Goal: Transaction & Acquisition: Purchase product/service

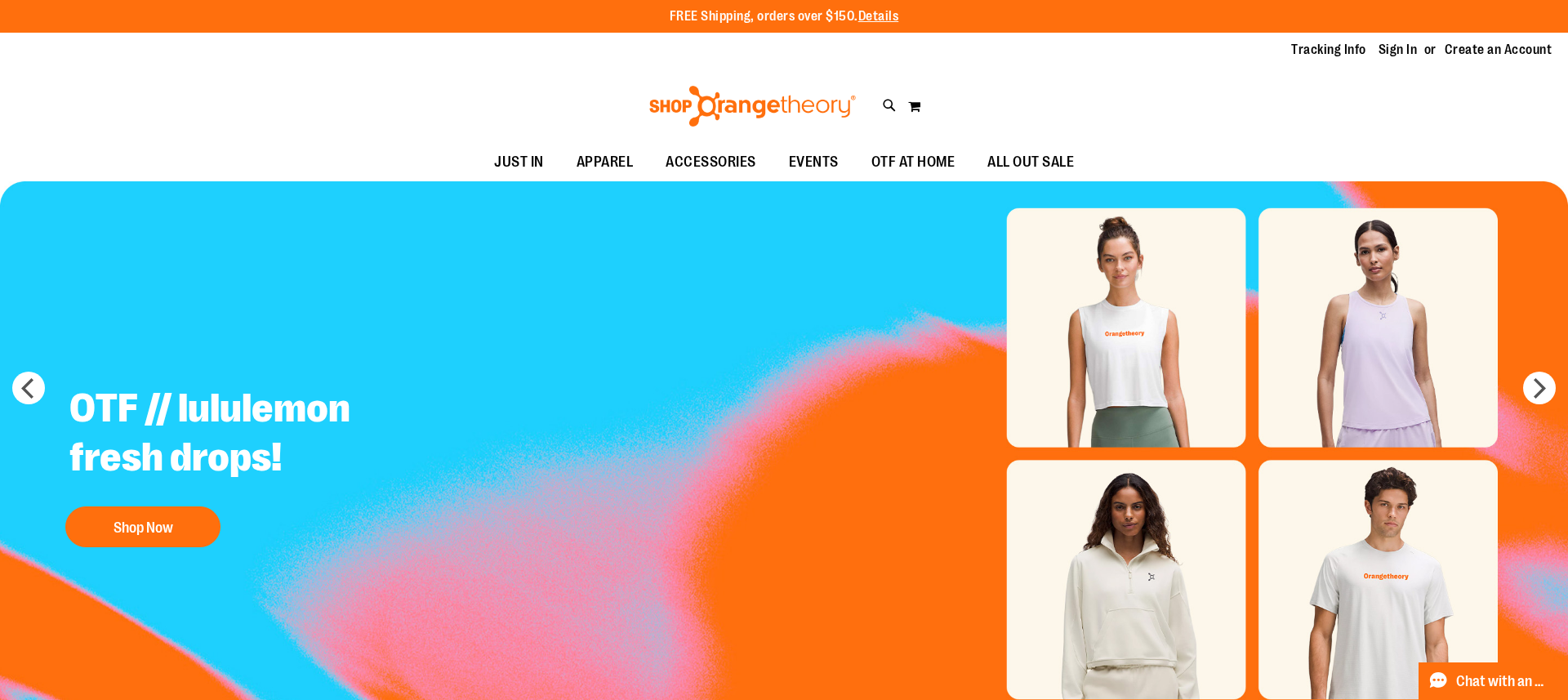
click at [1400, 58] on div "Tracking Info Sign In Return to Procurement Create an Account" at bounding box center [784, 50] width 1568 height 35
click at [1398, 44] on link "Sign In" at bounding box center [1399, 49] width 40 height 18
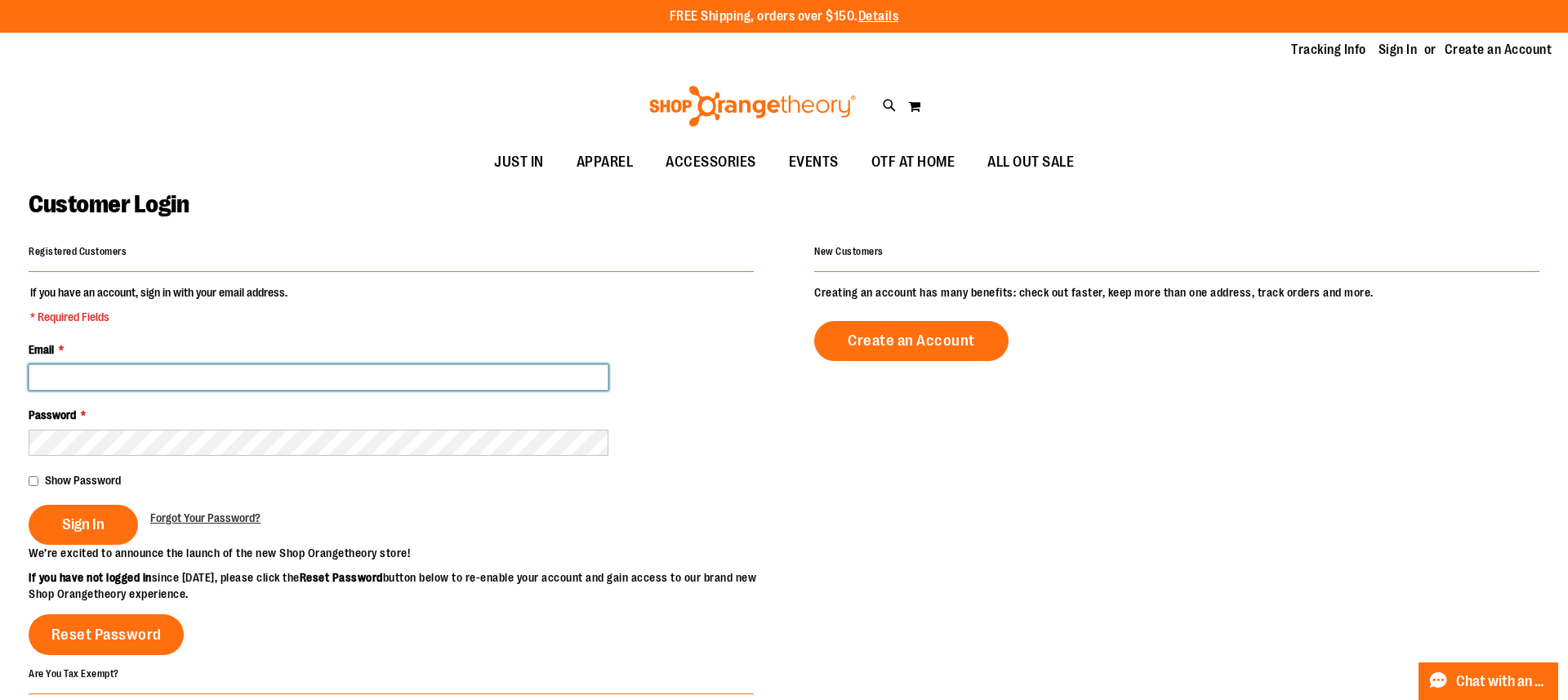
type input "**********"
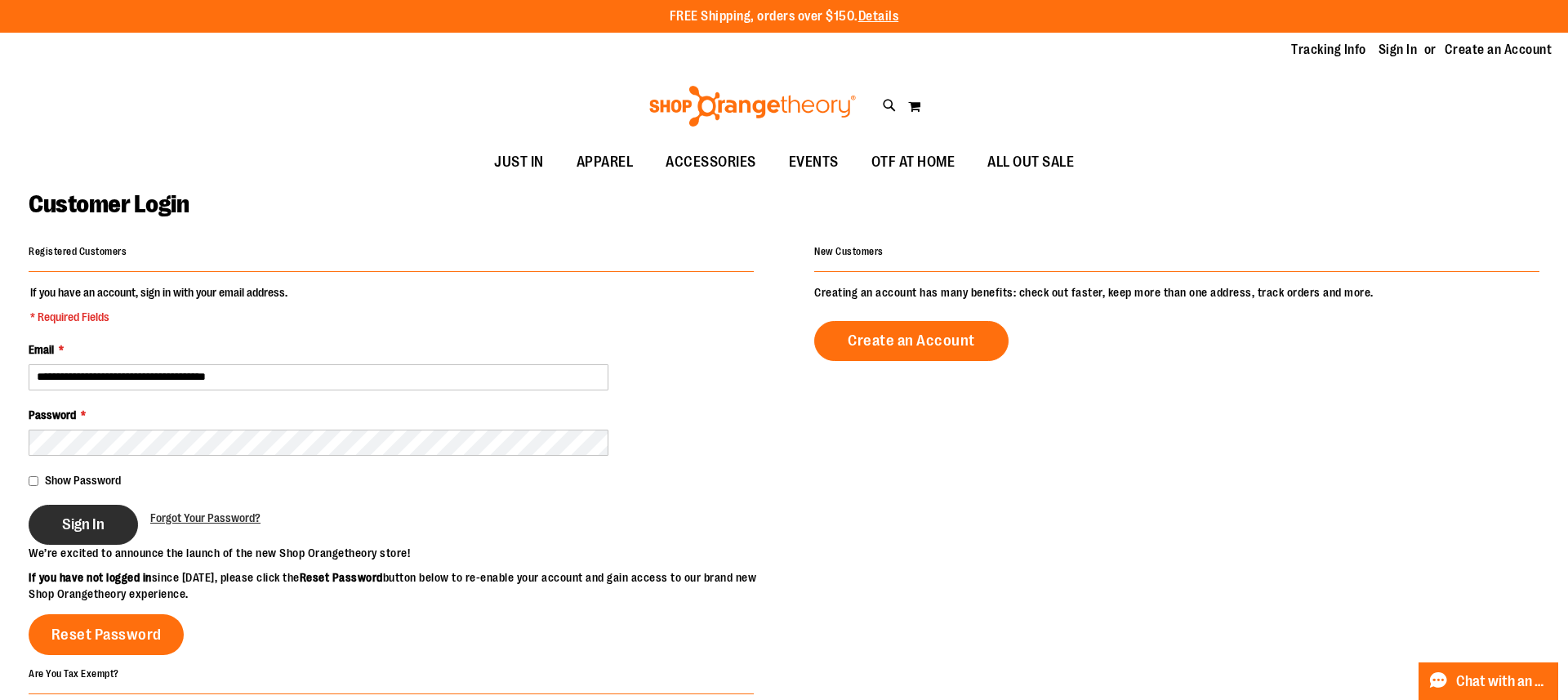
click at [117, 509] on button "Sign In" at bounding box center [83, 525] width 109 height 40
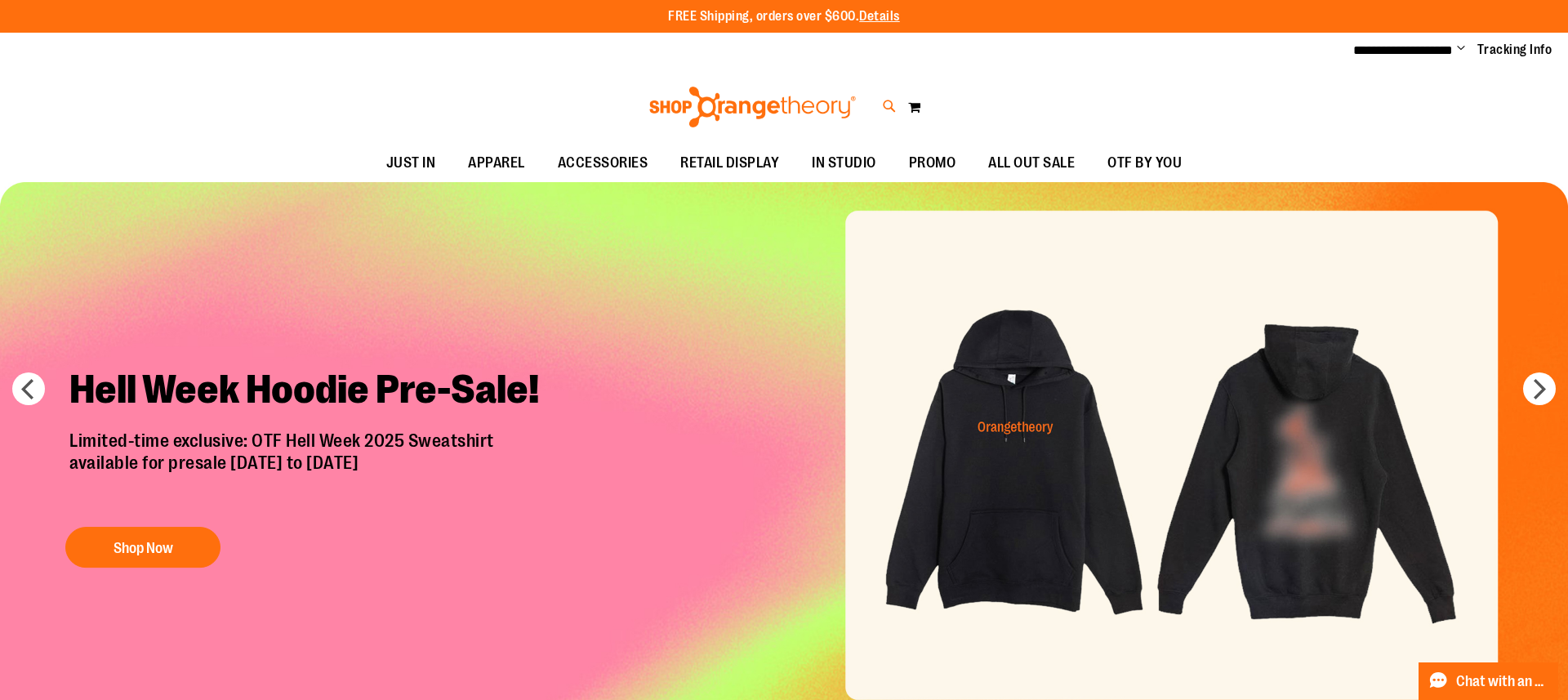
click at [889, 112] on icon at bounding box center [890, 107] width 14 height 19
click at [104, 249] on div "Search ******** Popular Suggestions $100.59 $0.99 $0.99 $0.99" at bounding box center [784, 350] width 1568 height 700
type input "********"
click at [263, 107] on input "********" at bounding box center [783, 92] width 1244 height 54
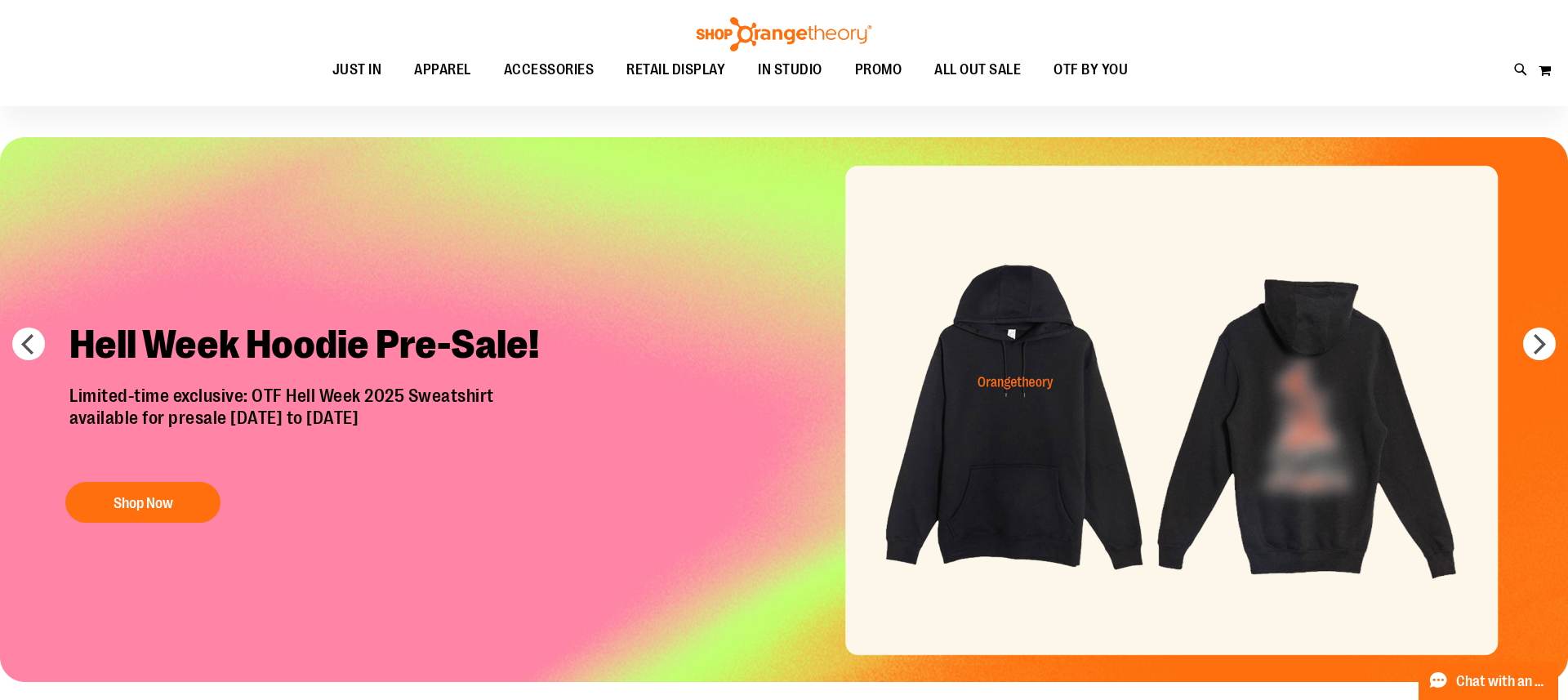
scroll to position [95, 0]
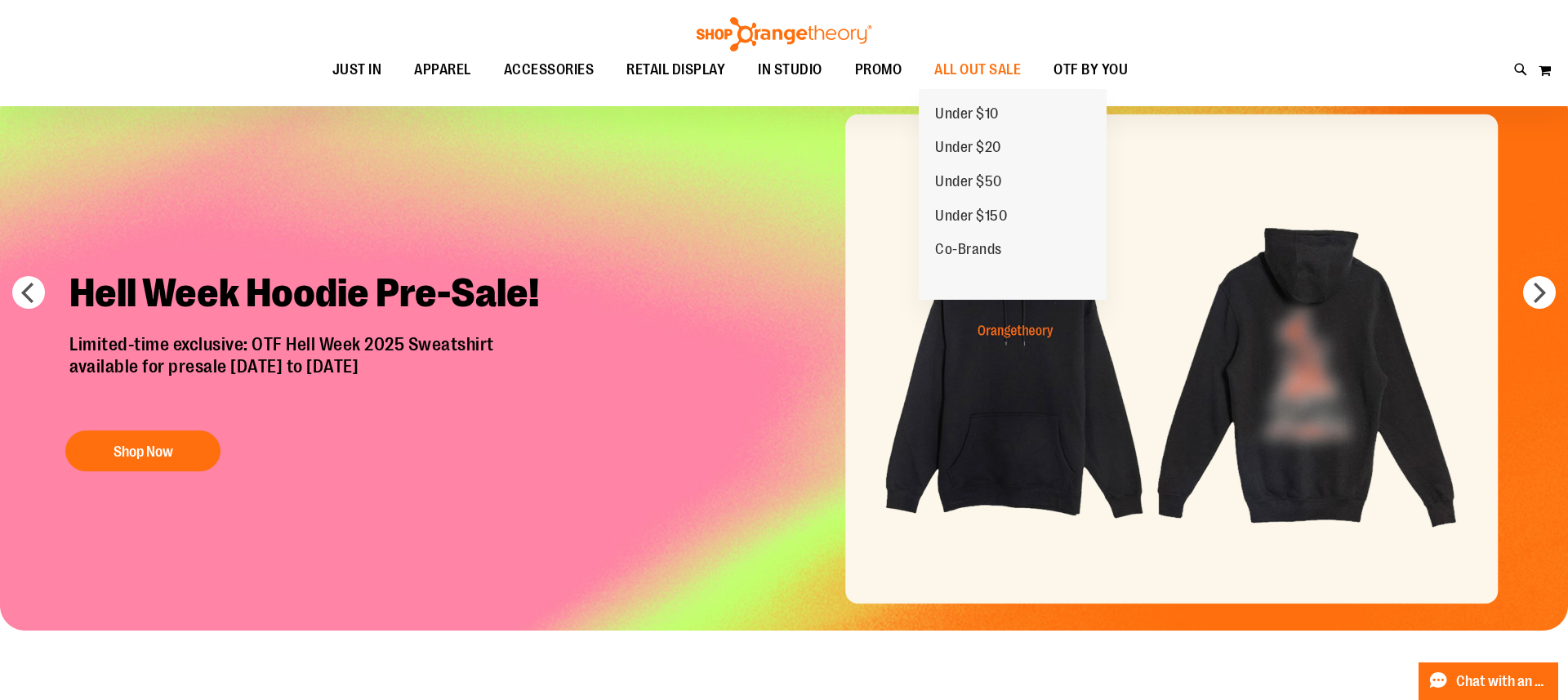
drag, startPoint x: 983, startPoint y: 72, endPoint x: 981, endPoint y: 104, distance: 32.1
click at [981, 89] on li "ALL OUT SALE ALL OUT SALE Under $10 Under $20 Under $50 Under $150 Co-Brands" at bounding box center [977, 71] width 119 height 38
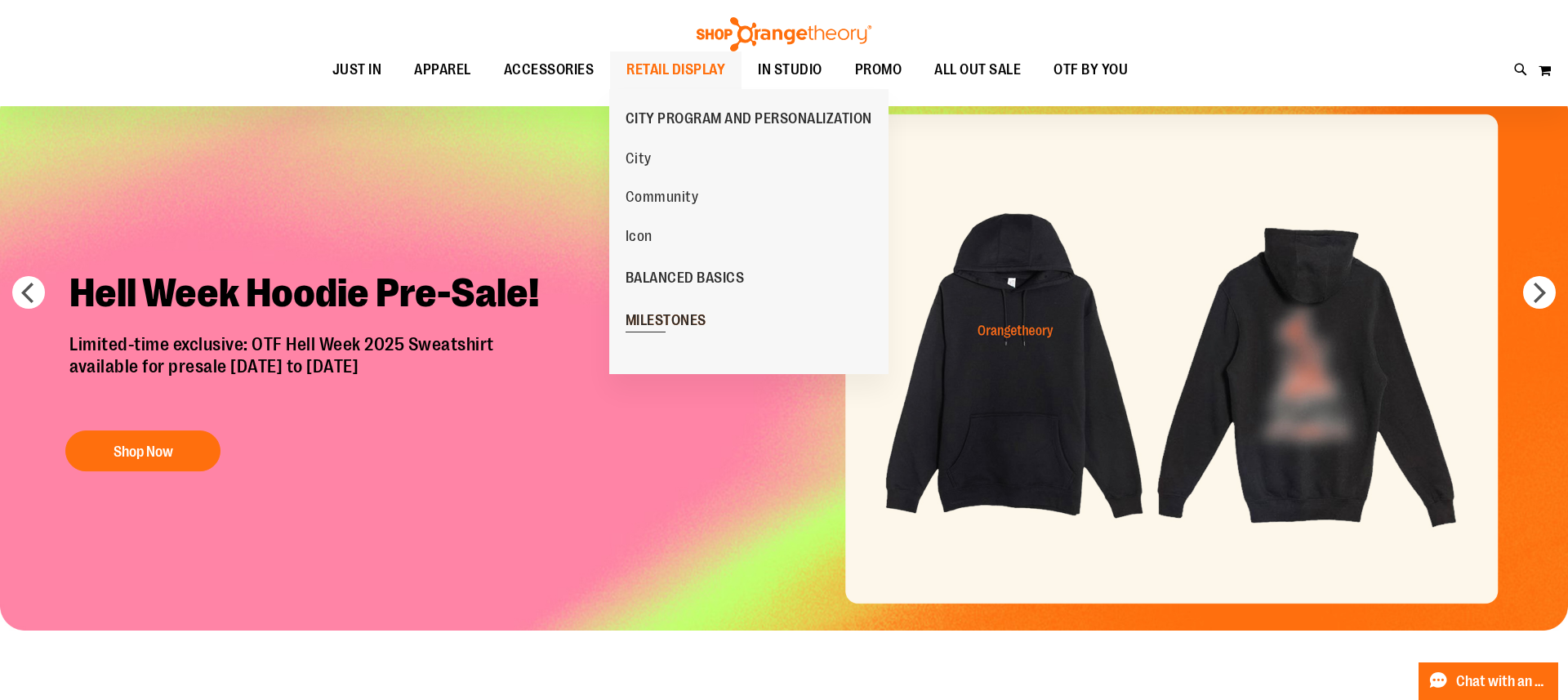
click at [670, 316] on span "MILESTONES" at bounding box center [666, 322] width 81 height 21
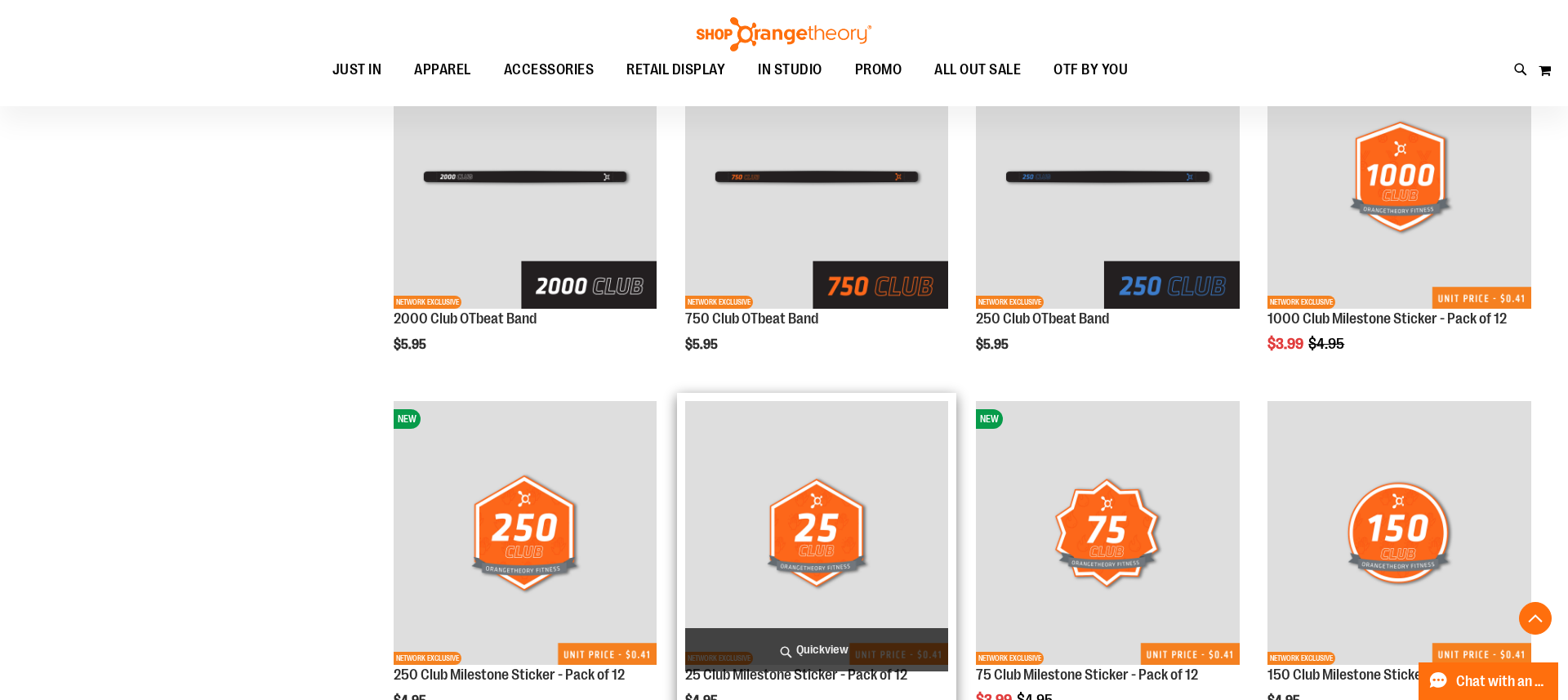
scroll to position [626, 0]
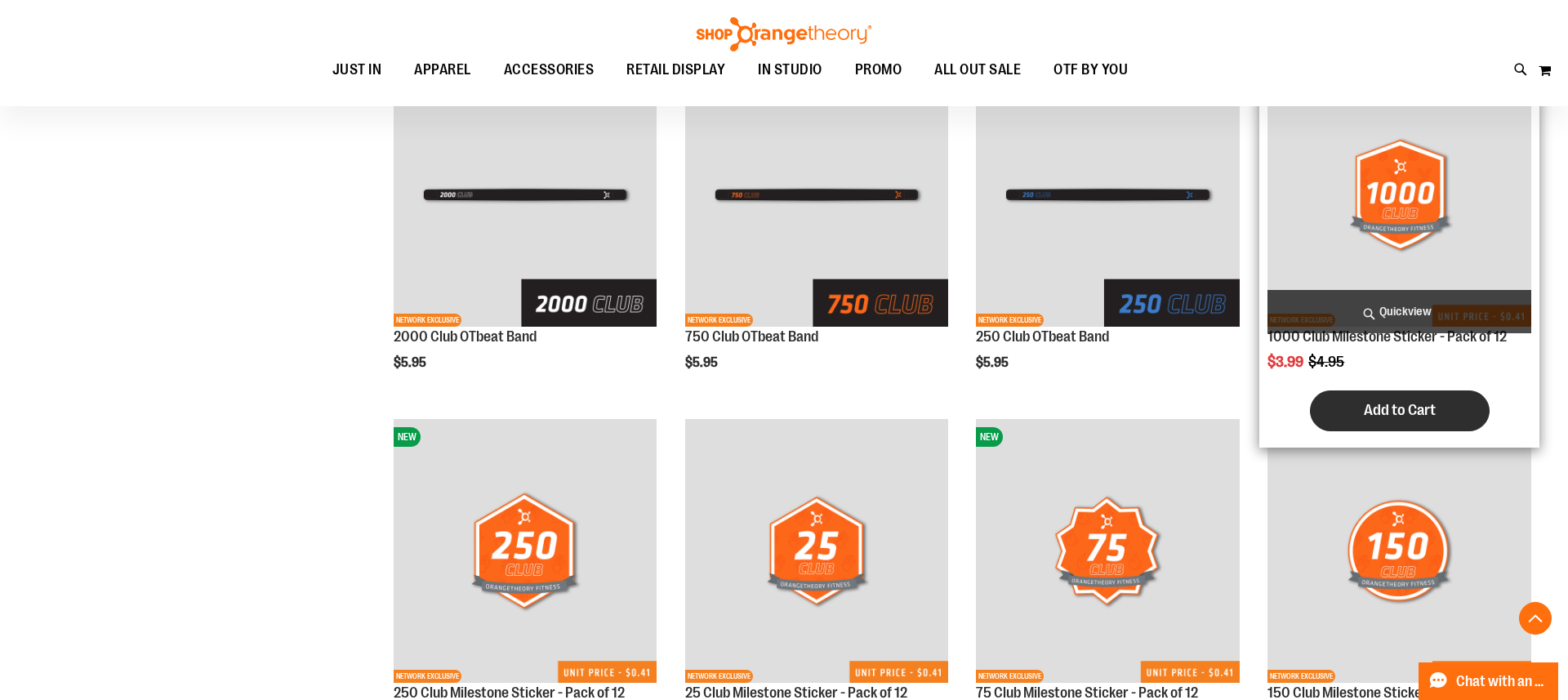
click at [1375, 419] on span "Add to Cart" at bounding box center [1400, 409] width 72 height 18
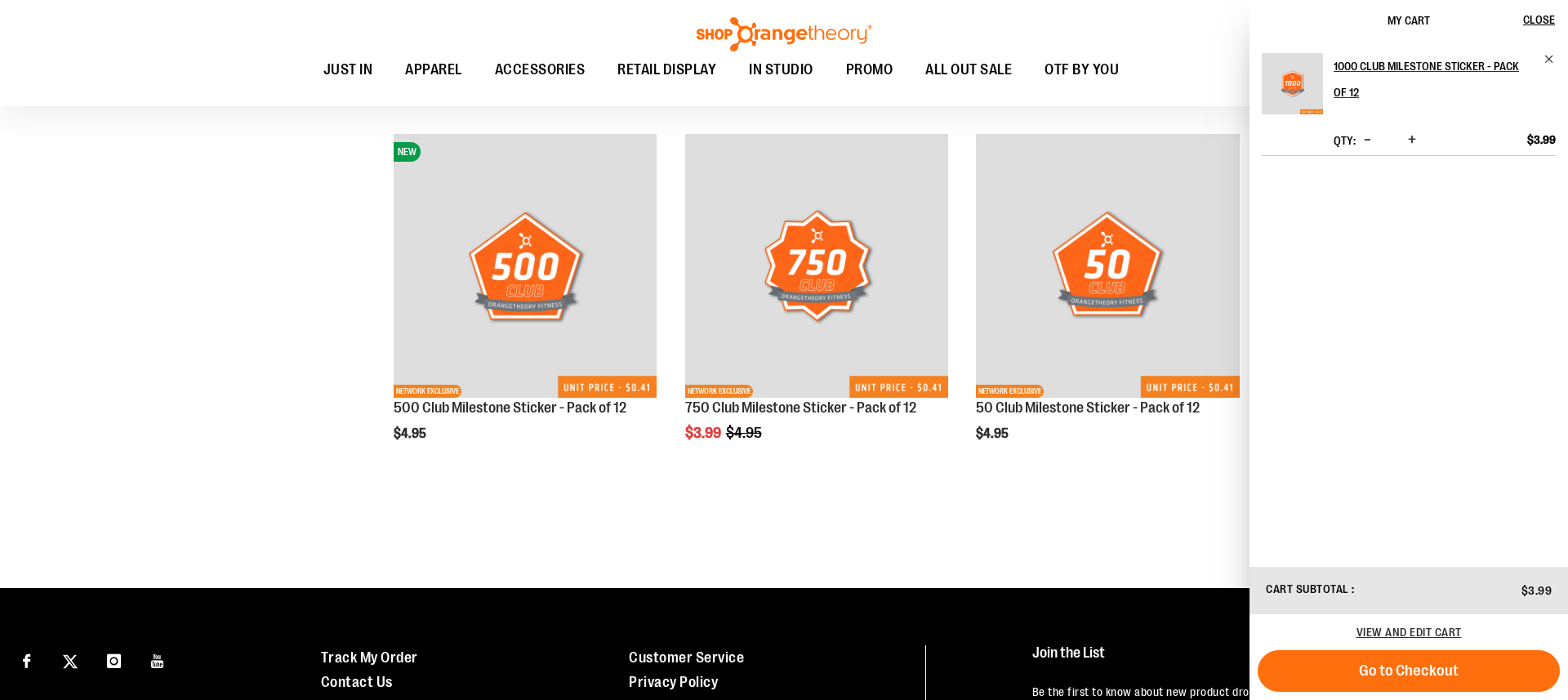
scroll to position [1269, 0]
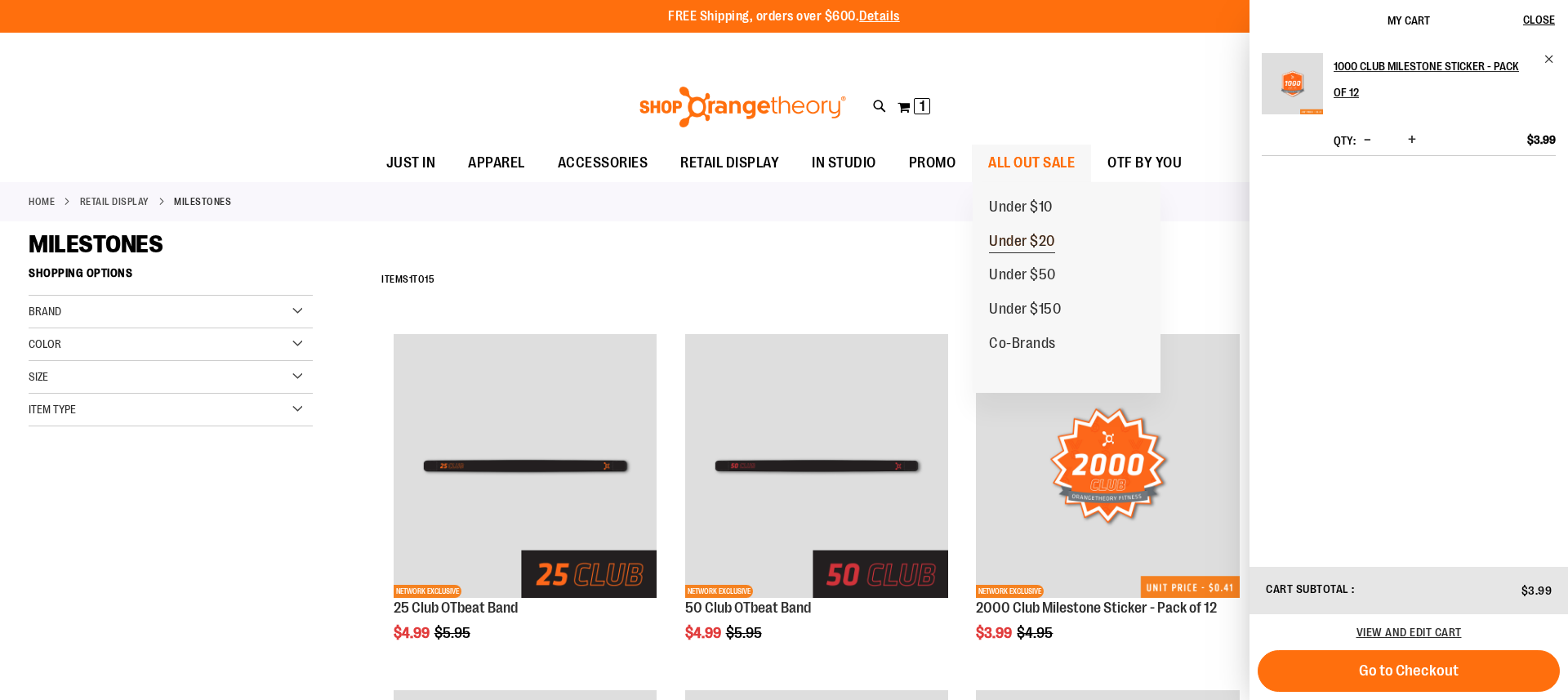
click at [1016, 248] on span "Under $20" at bounding box center [1021, 243] width 66 height 21
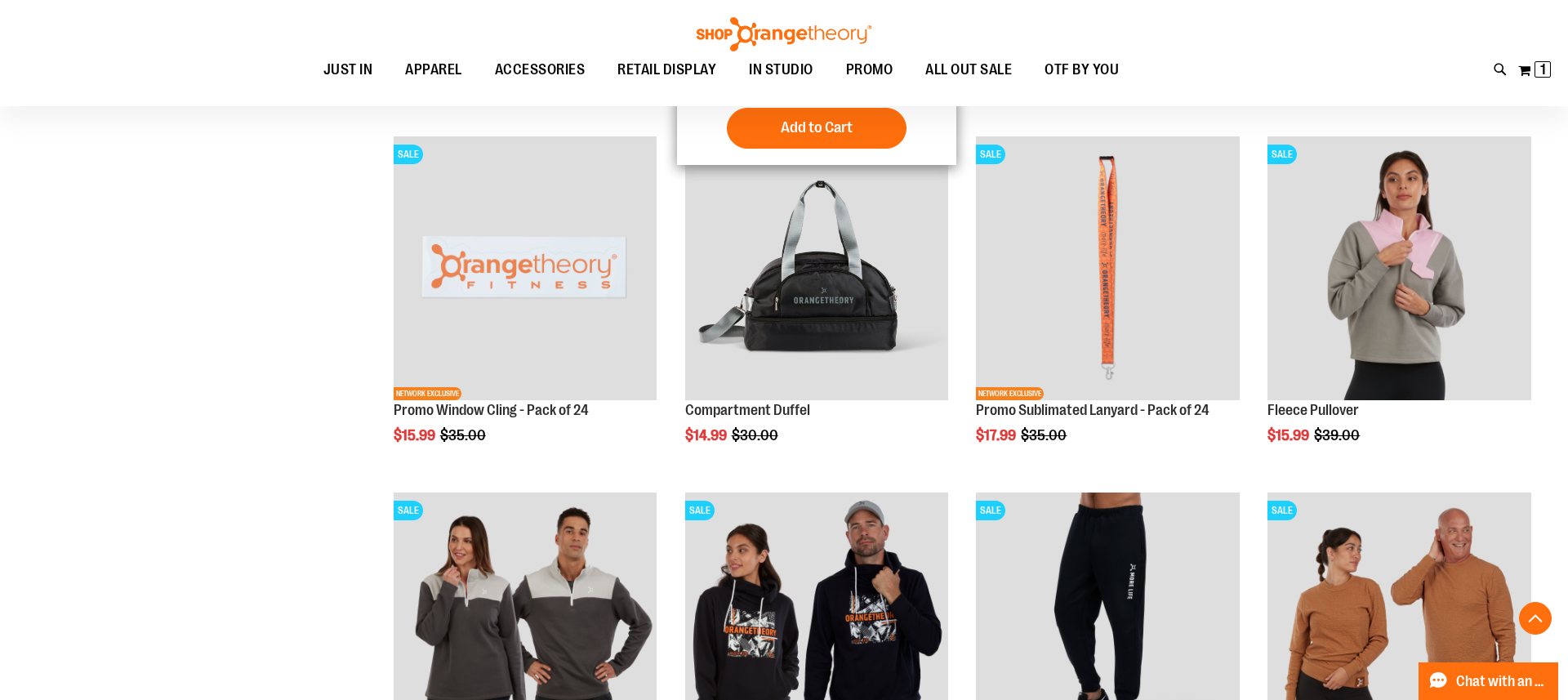
scroll to position [565, 0]
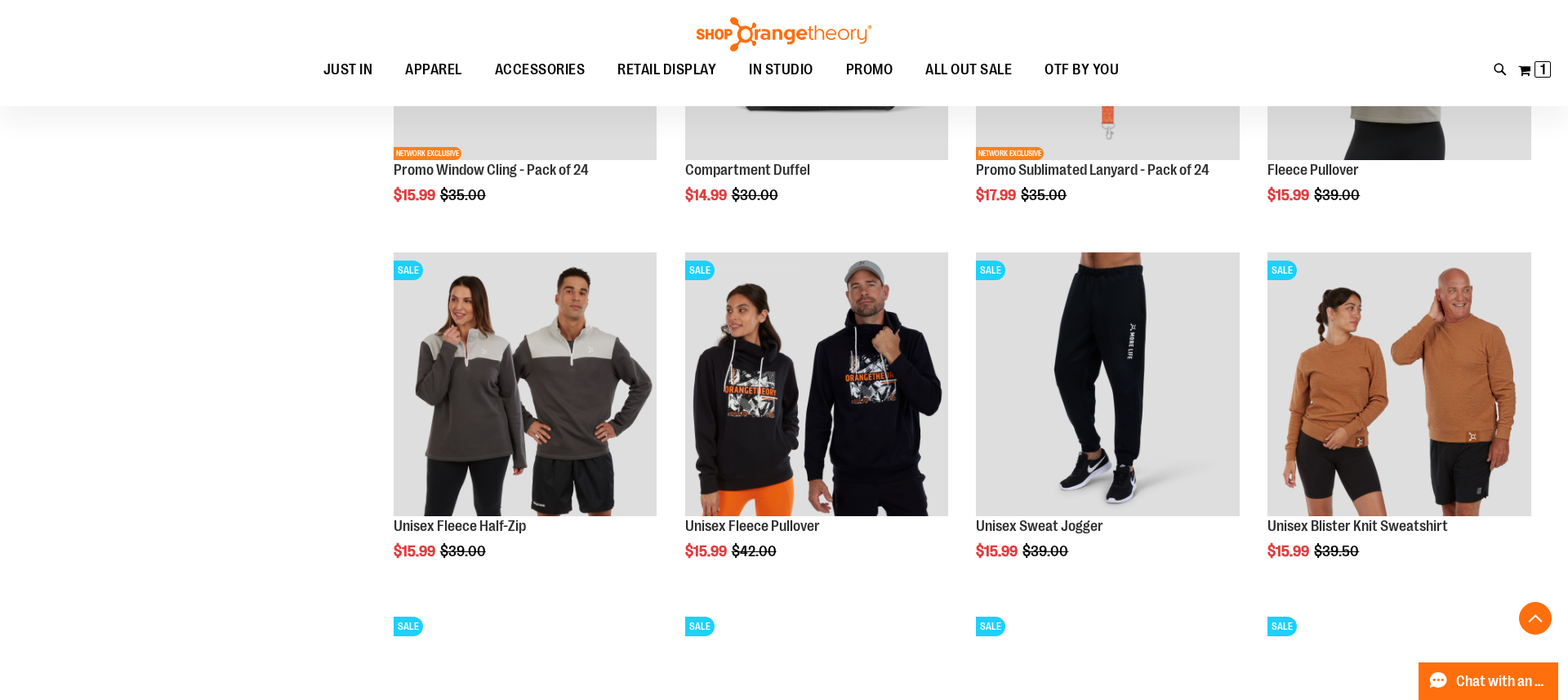
scroll to position [765, 1]
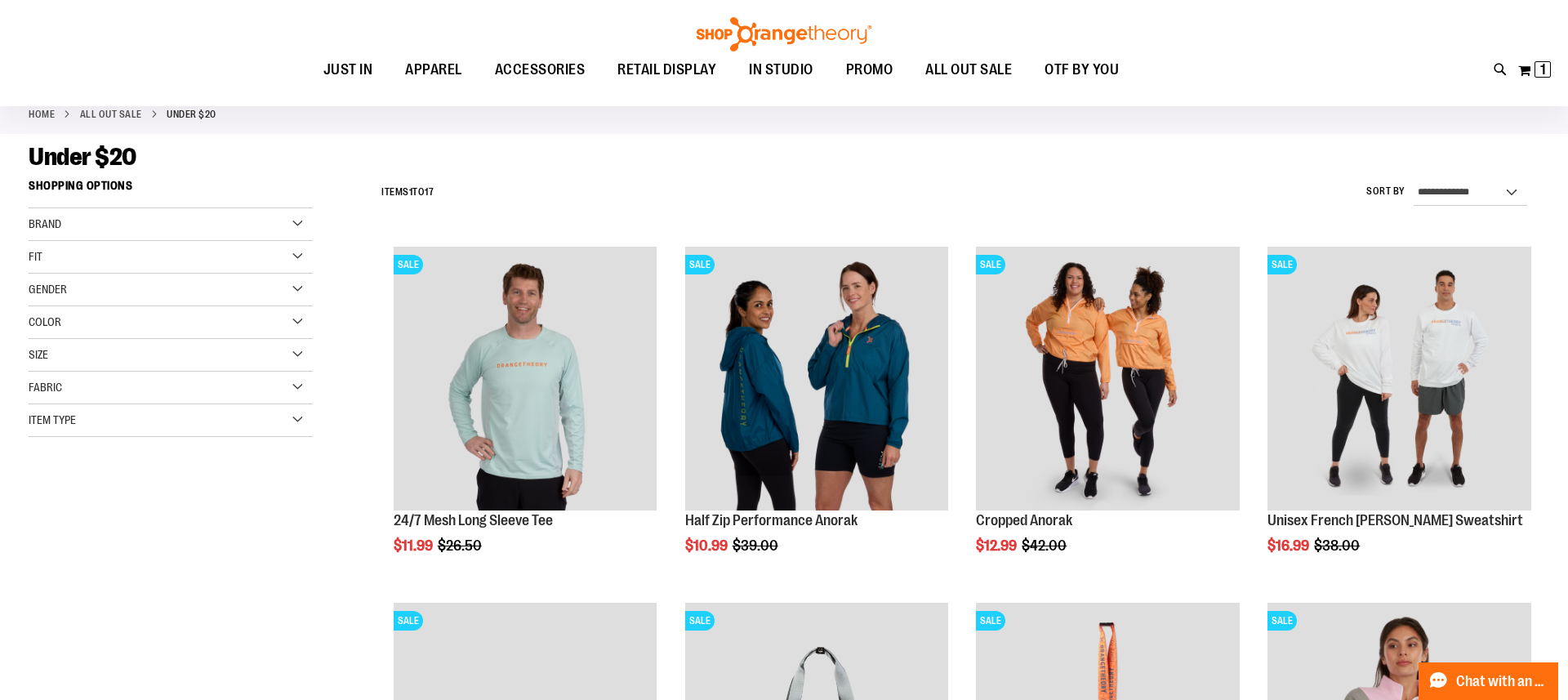
scroll to position [85, 0]
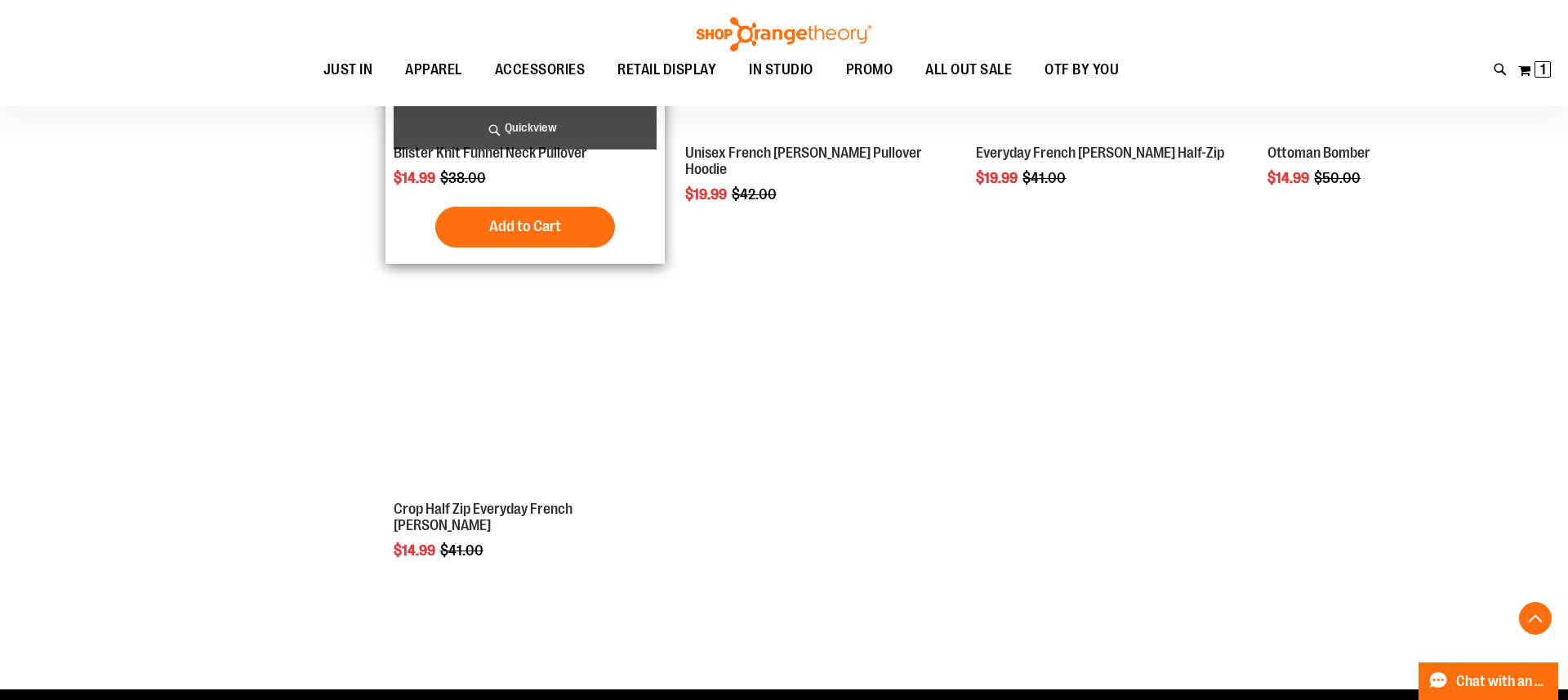
scroll to position [1523, 0]
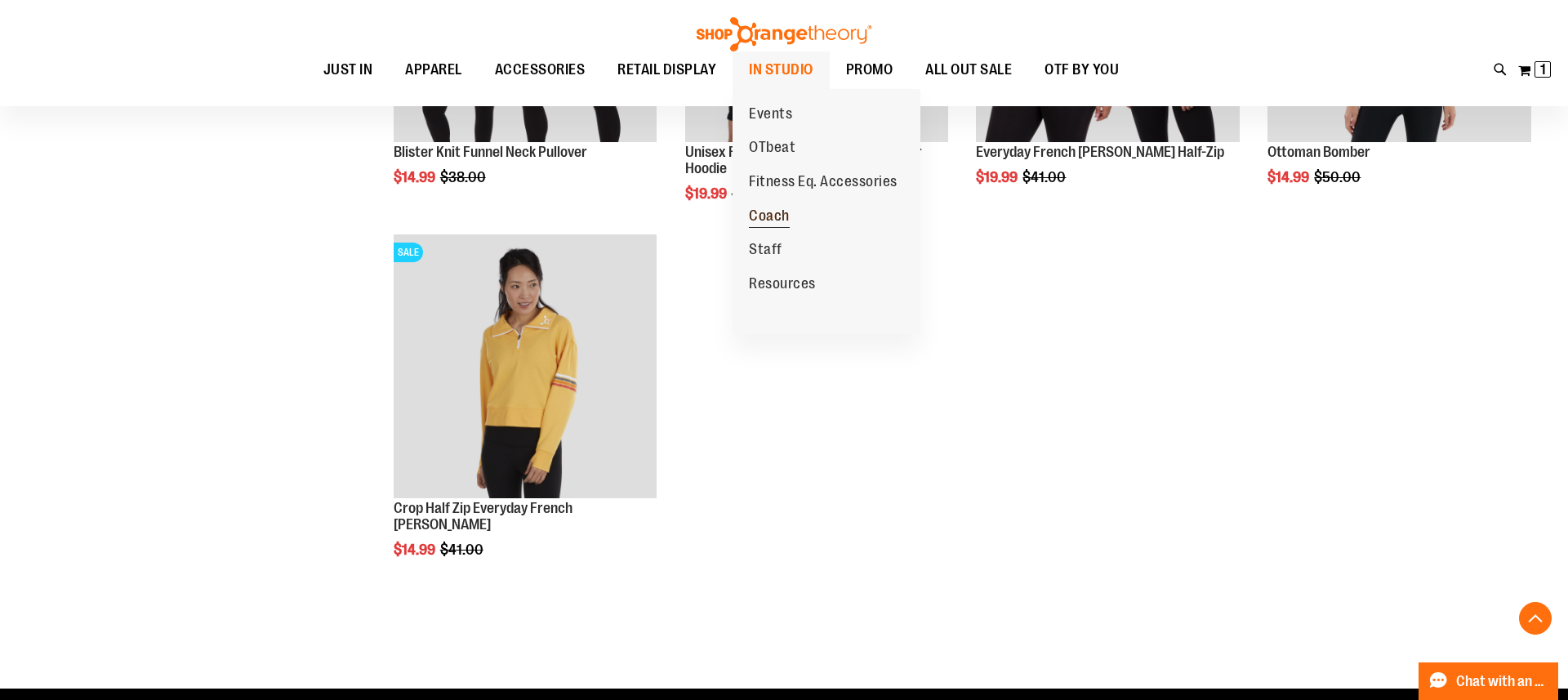
click at [767, 207] on span "Coach" at bounding box center [769, 218] width 40 height 21
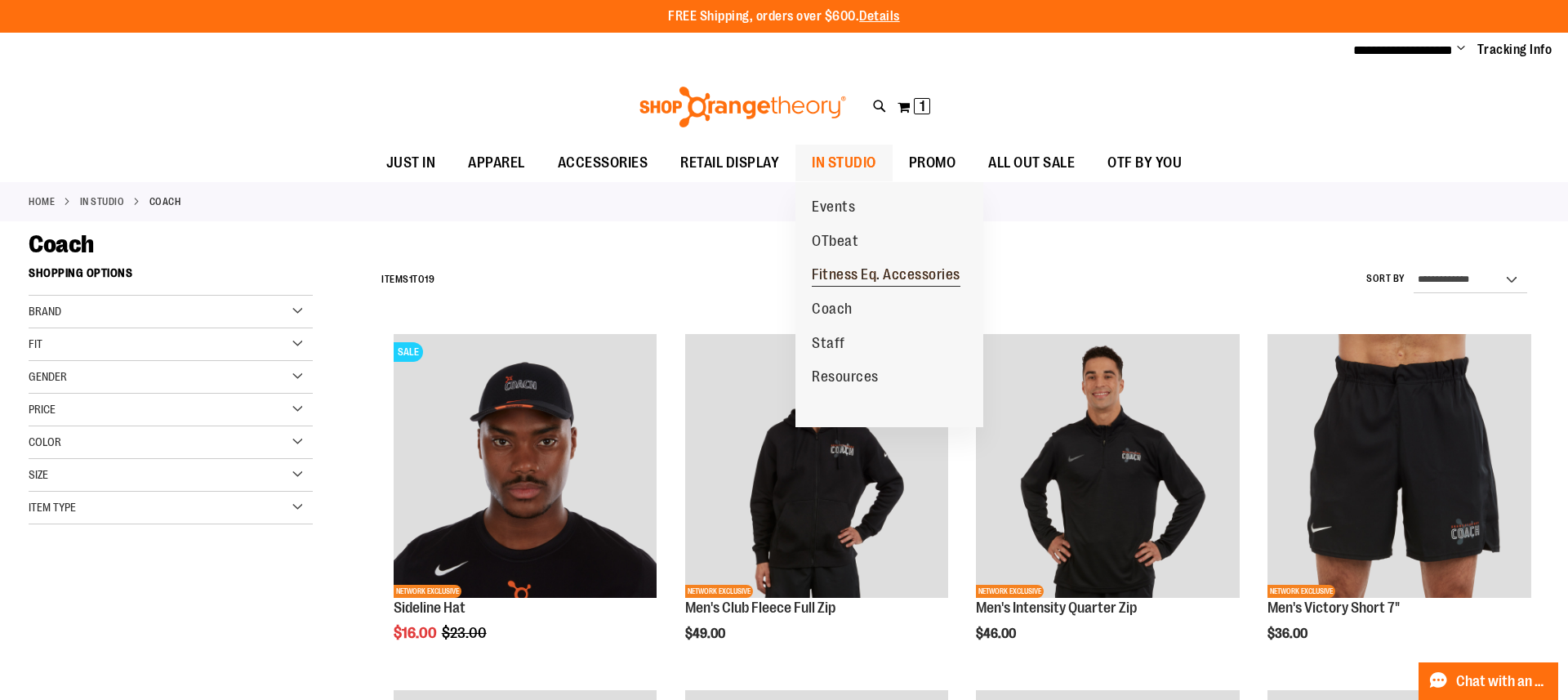
click at [841, 275] on span "Fitness Eq. Accessories" at bounding box center [885, 277] width 149 height 21
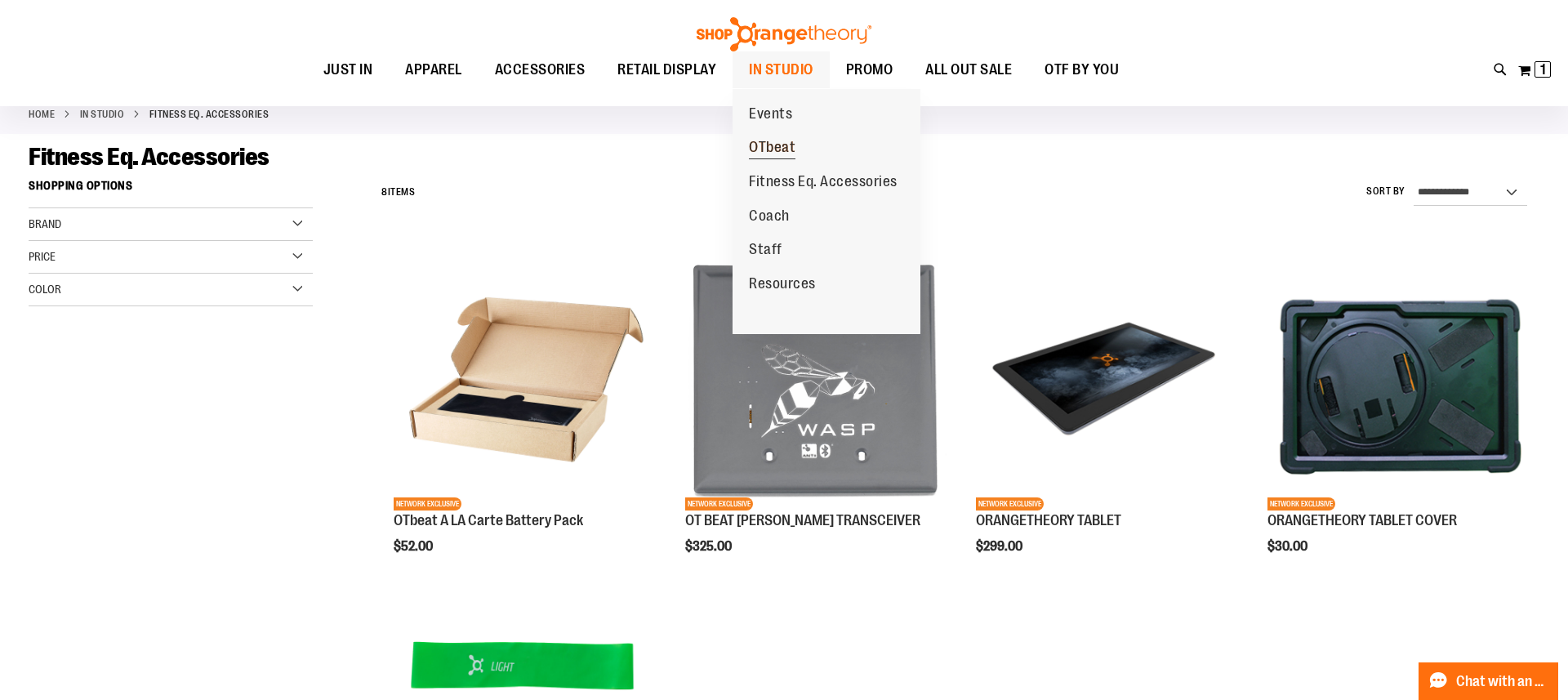
scroll to position [88, 0]
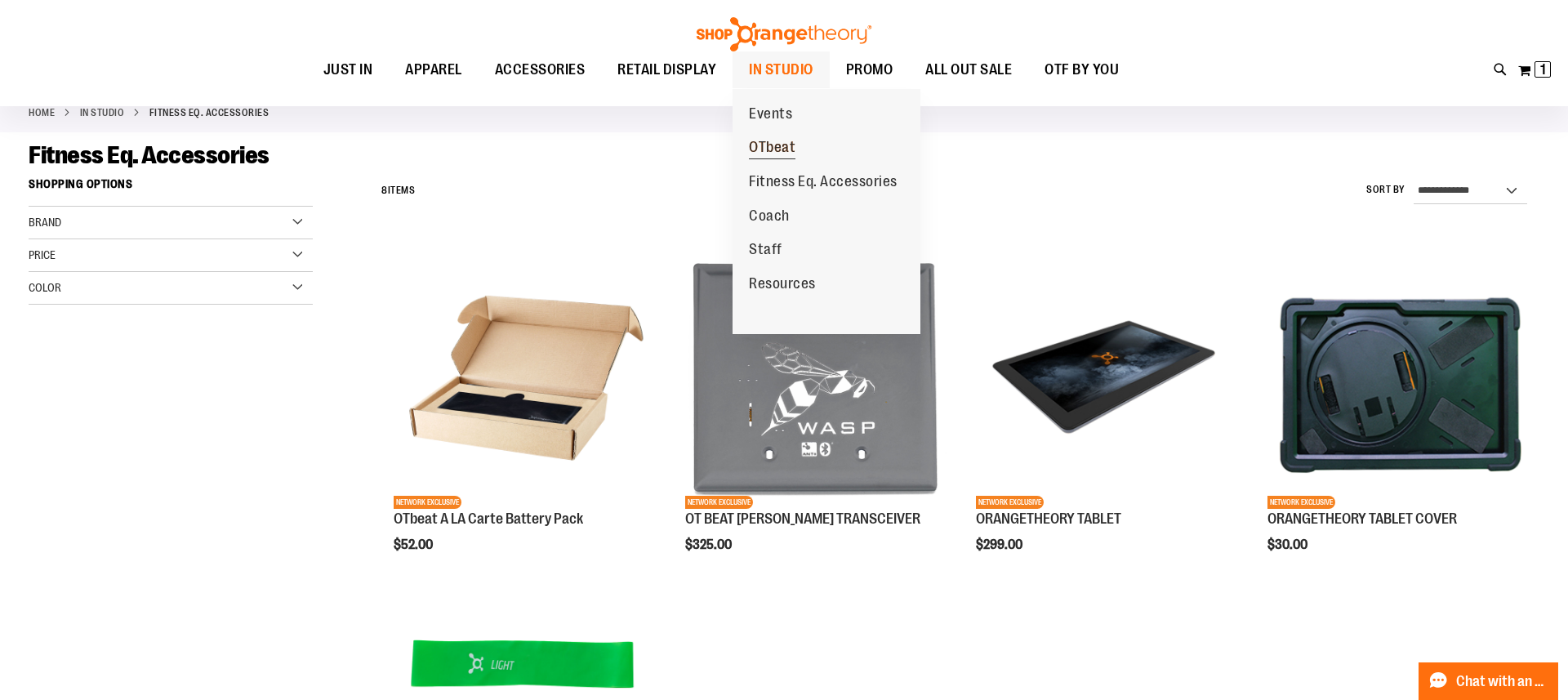
click at [774, 144] on span "OTbeat" at bounding box center [772, 149] width 46 height 21
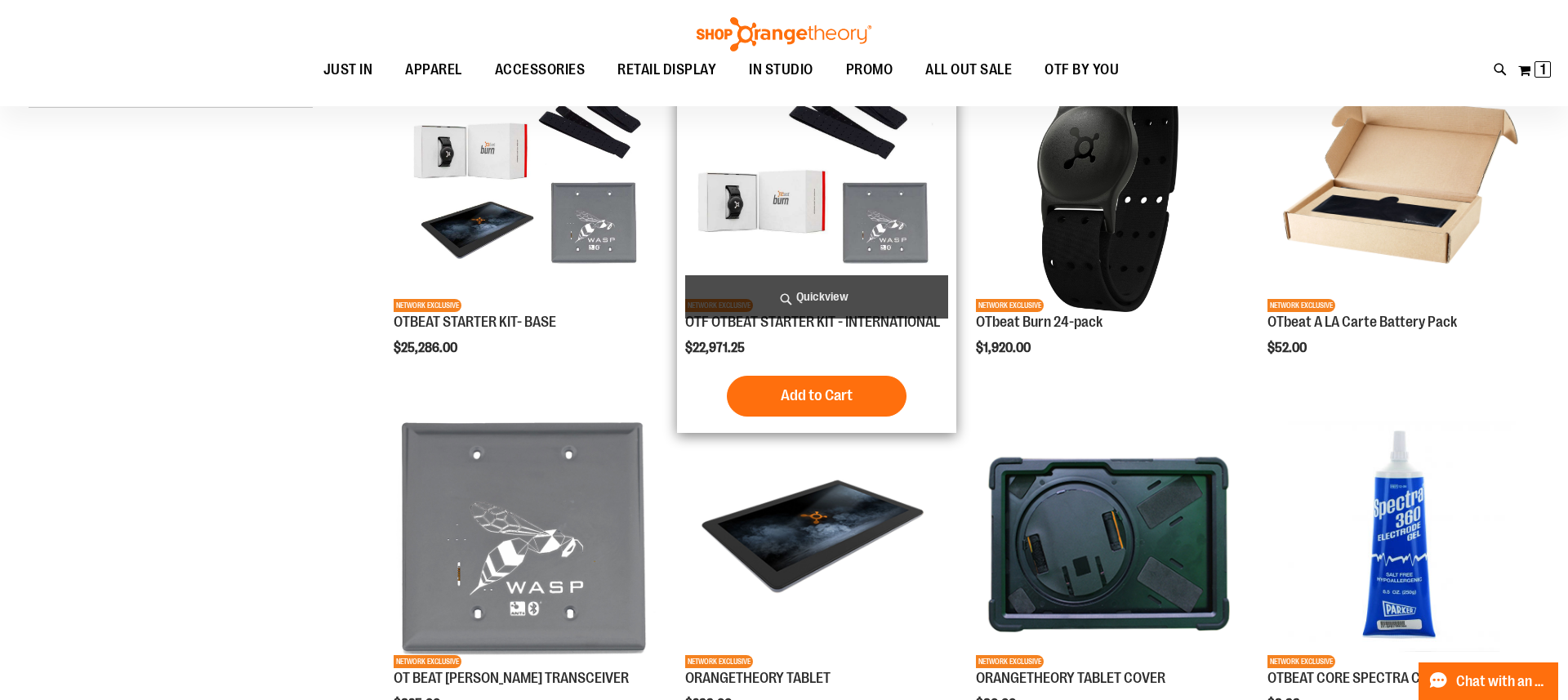
scroll to position [106, 0]
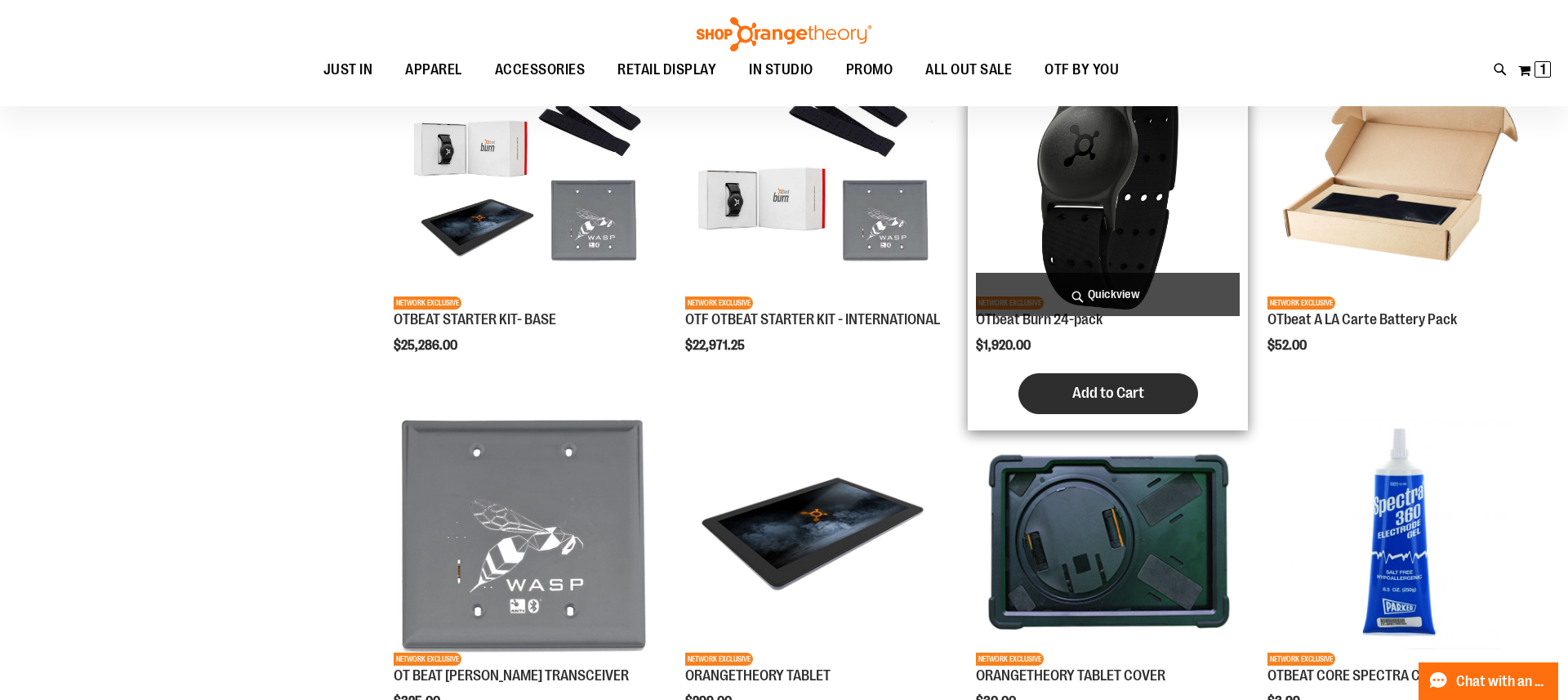
click at [1067, 387] on button "Add to Cart" at bounding box center [1108, 393] width 180 height 40
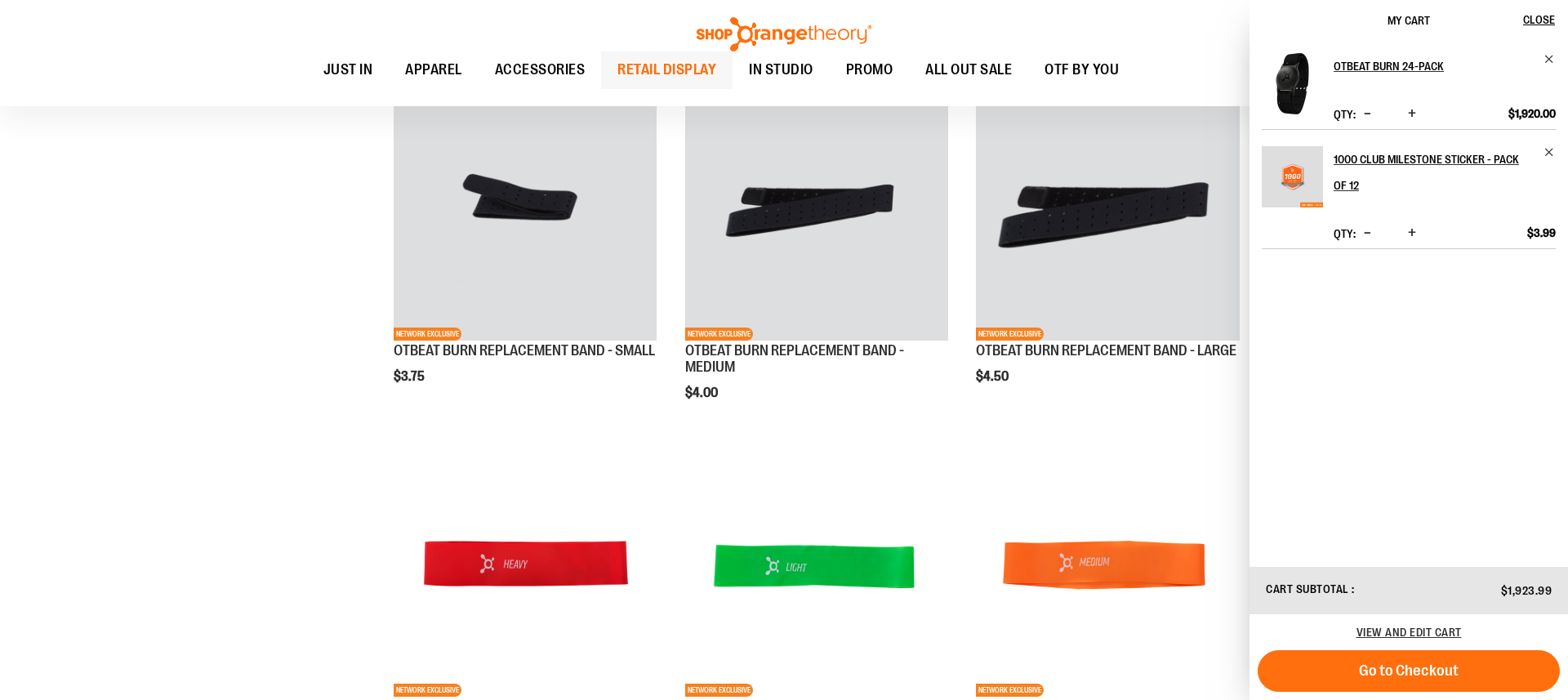
scroll to position [773, 0]
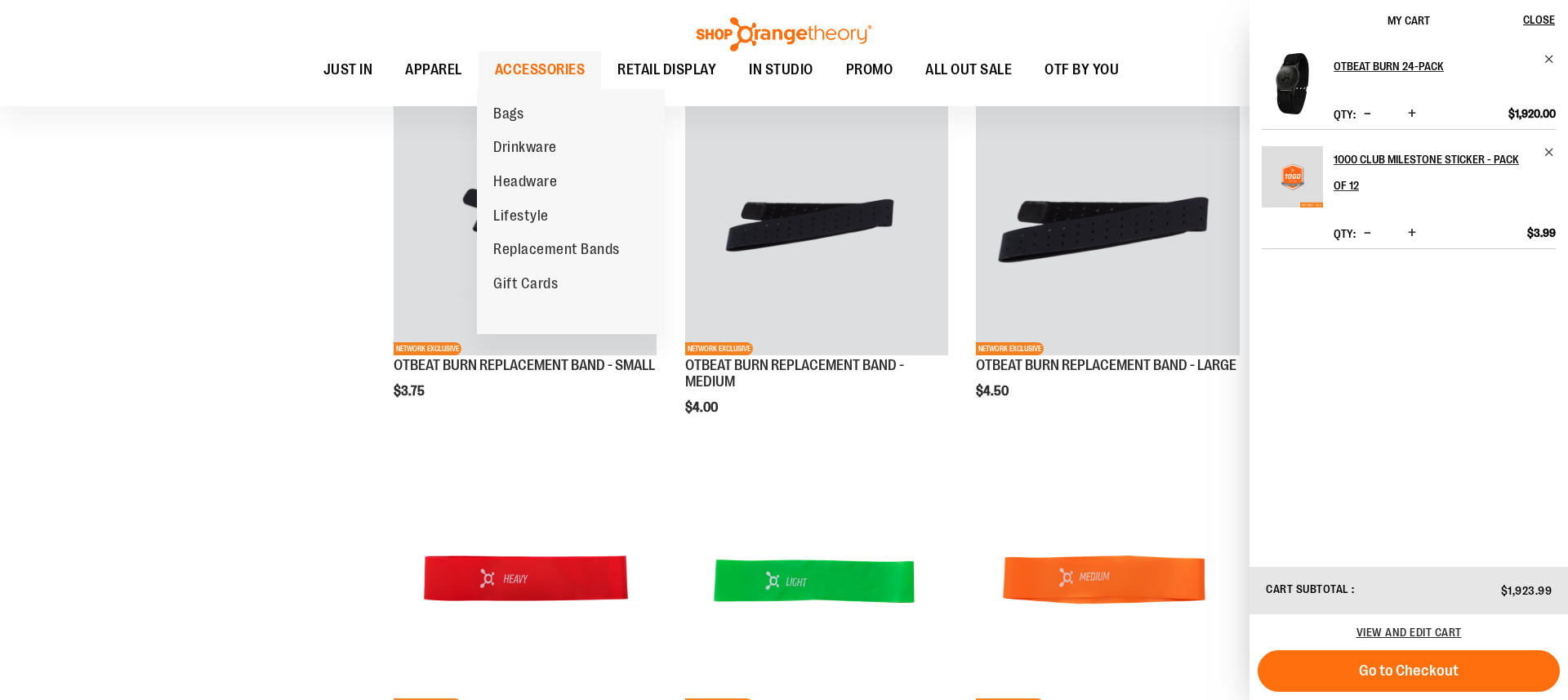
click at [556, 73] on span "ACCESSORIES" at bounding box center [540, 70] width 90 height 37
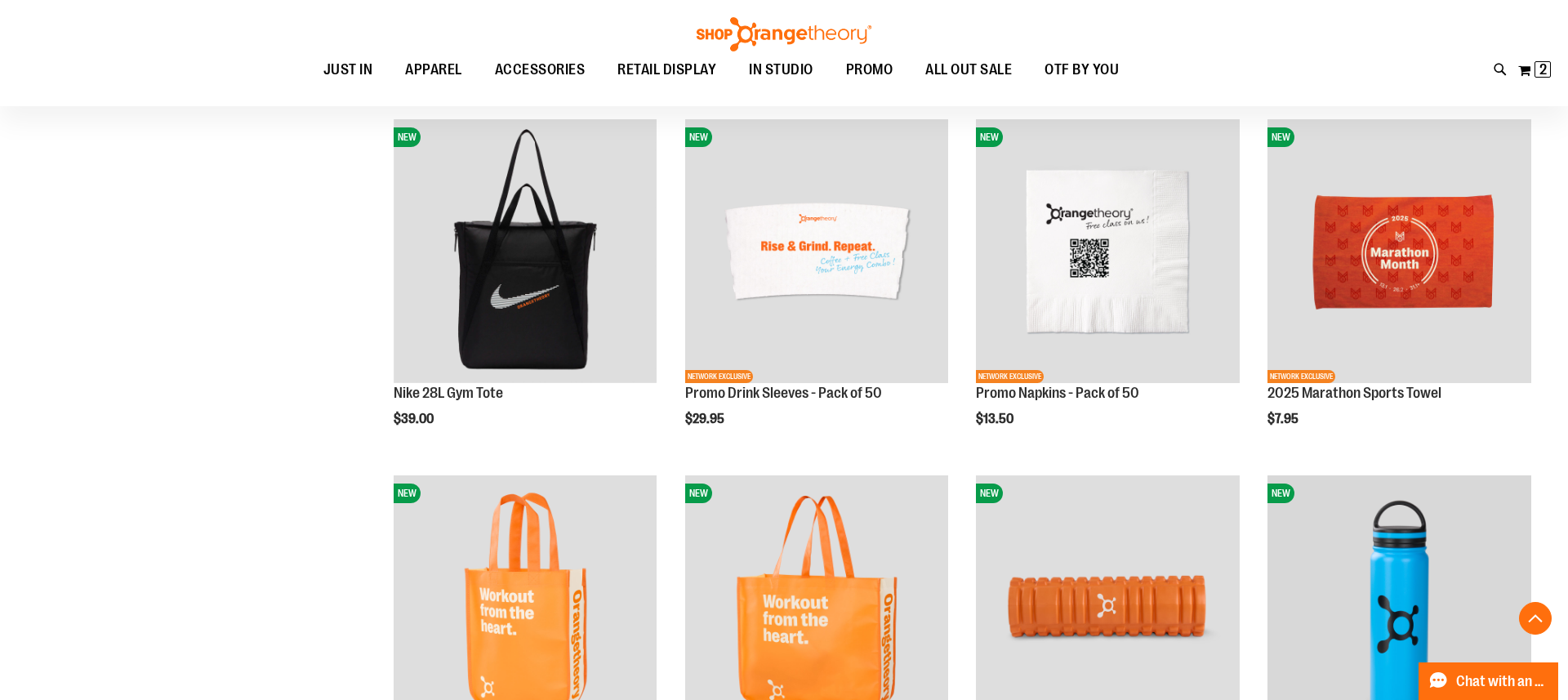
scroll to position [1359, 1]
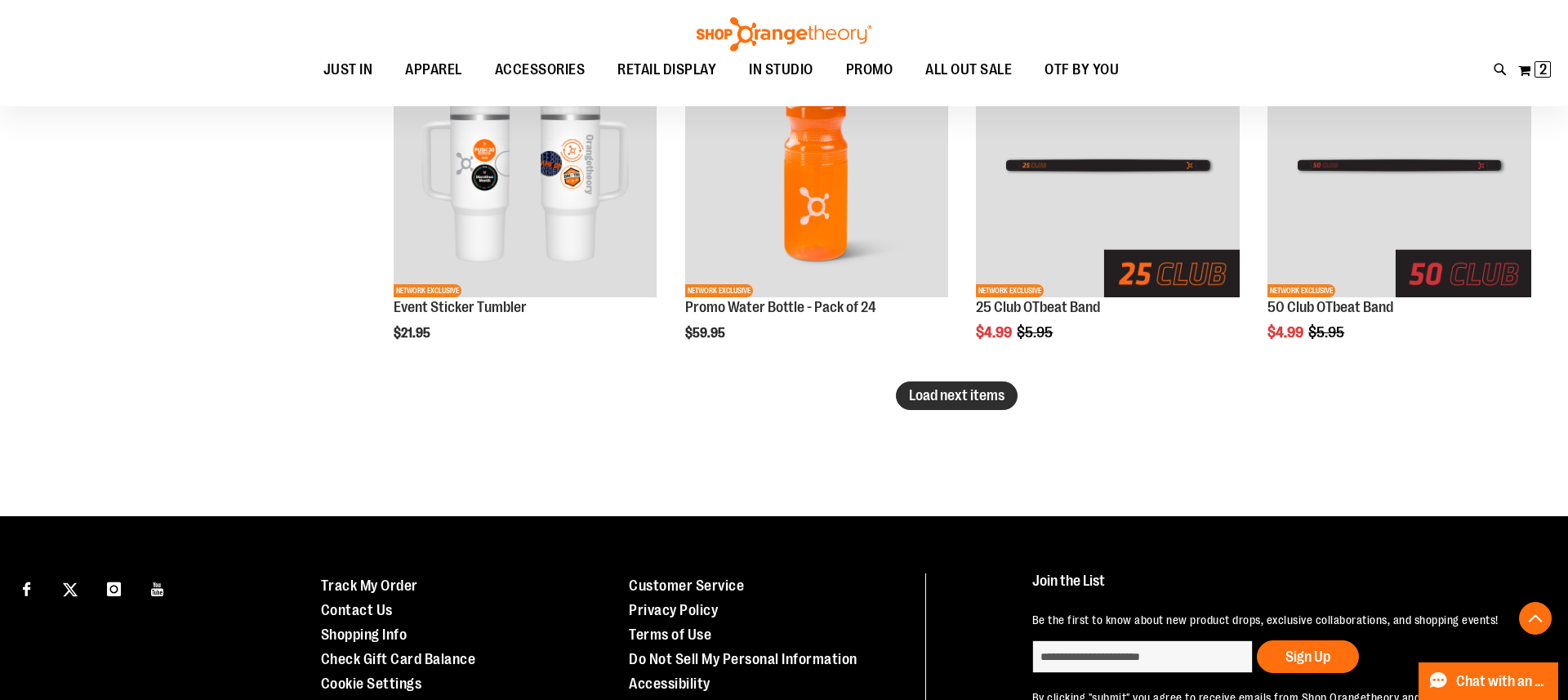
scroll to position [3146, 0]
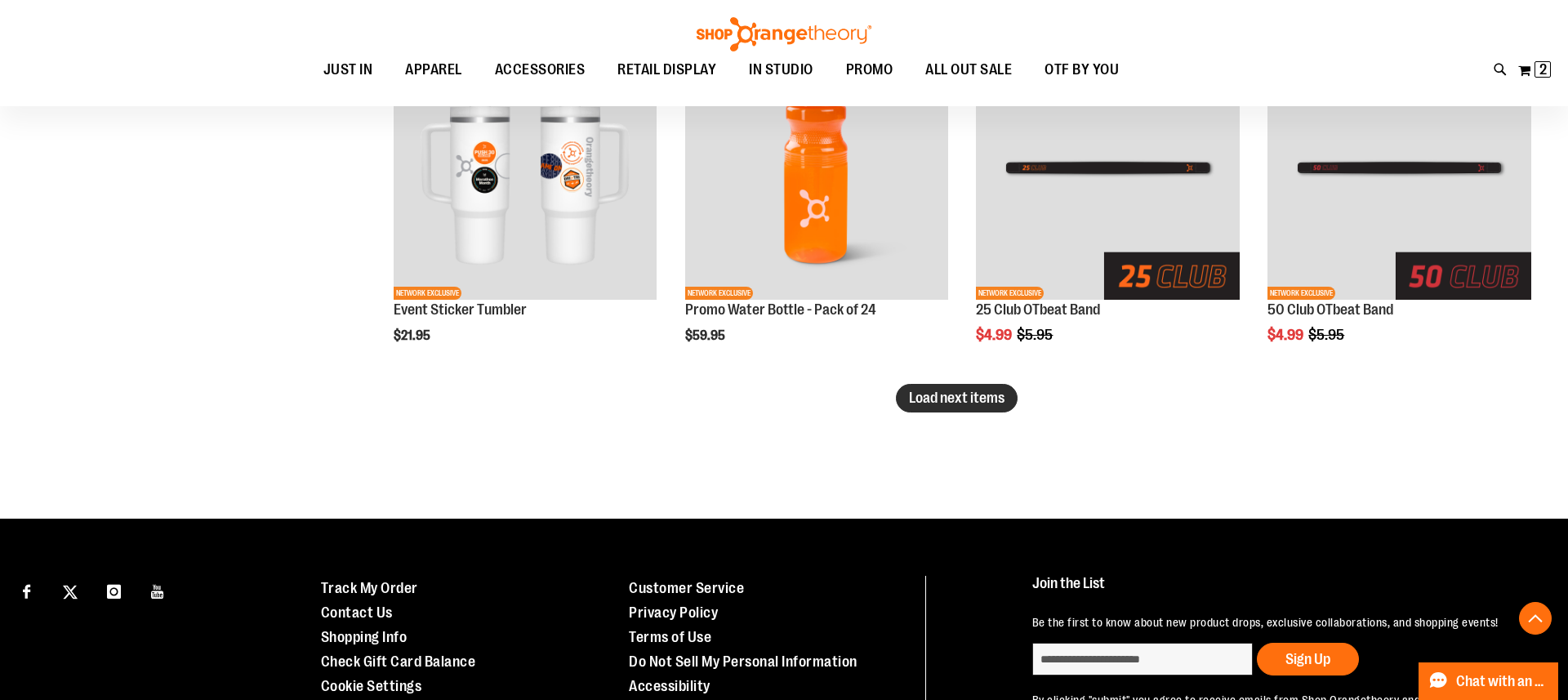
click at [978, 402] on span "Load next items" at bounding box center [956, 397] width 95 height 16
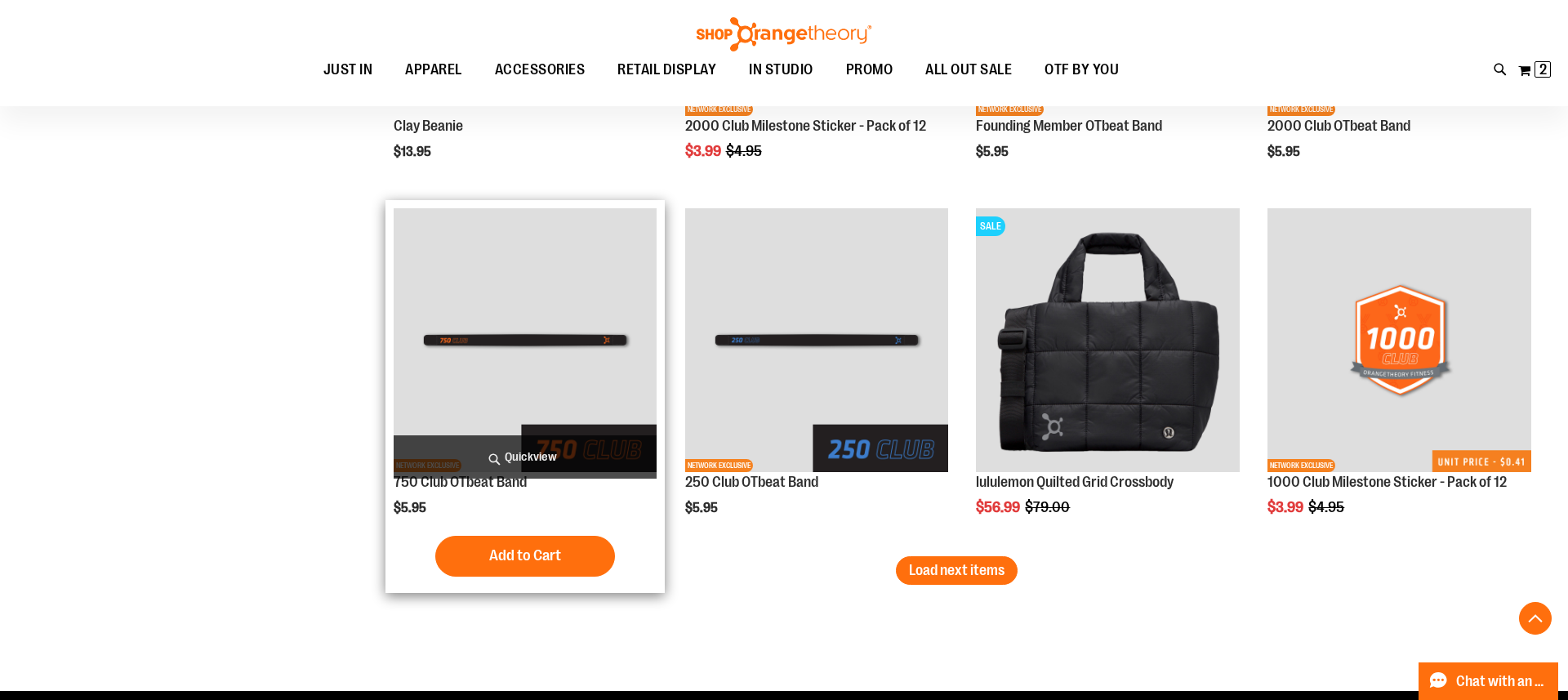
scroll to position [4043, 0]
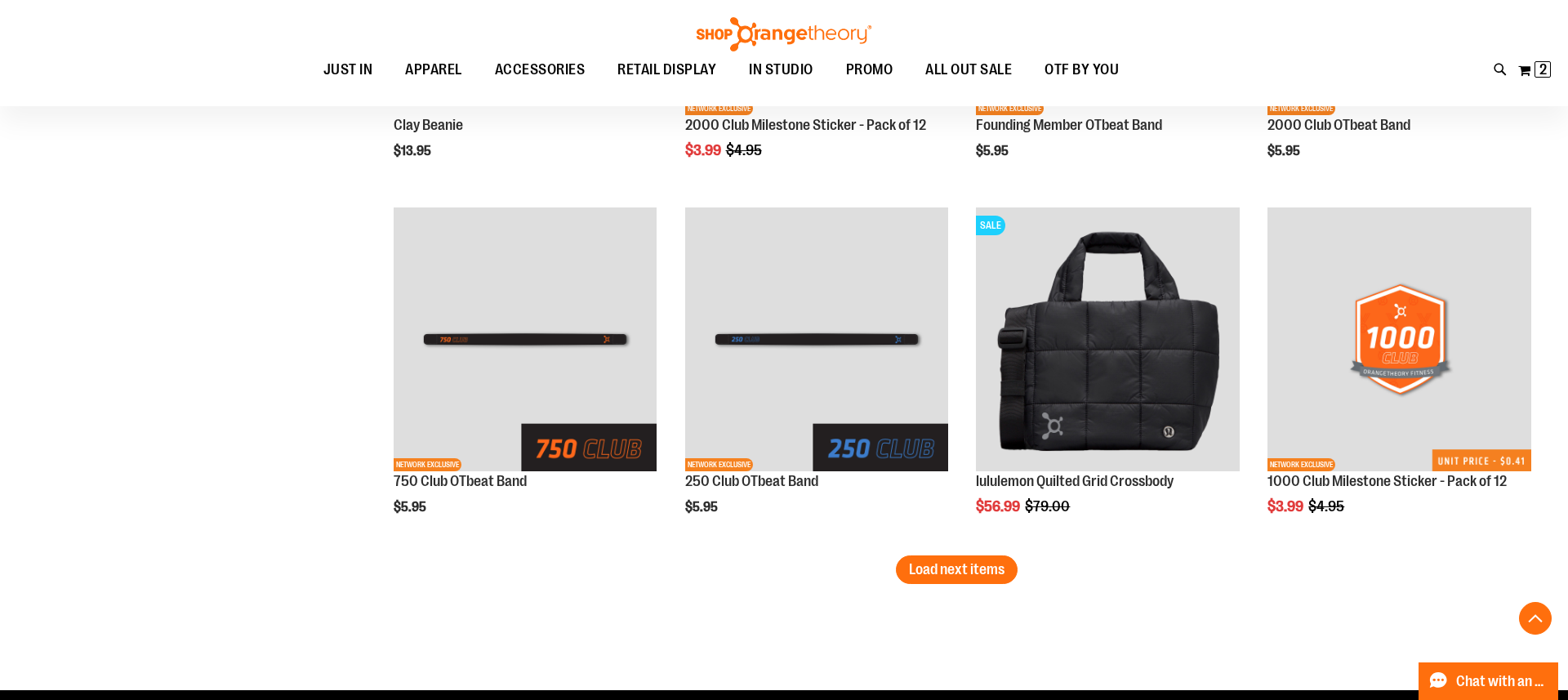
click at [978, 575] on span "Load next items" at bounding box center [956, 569] width 95 height 16
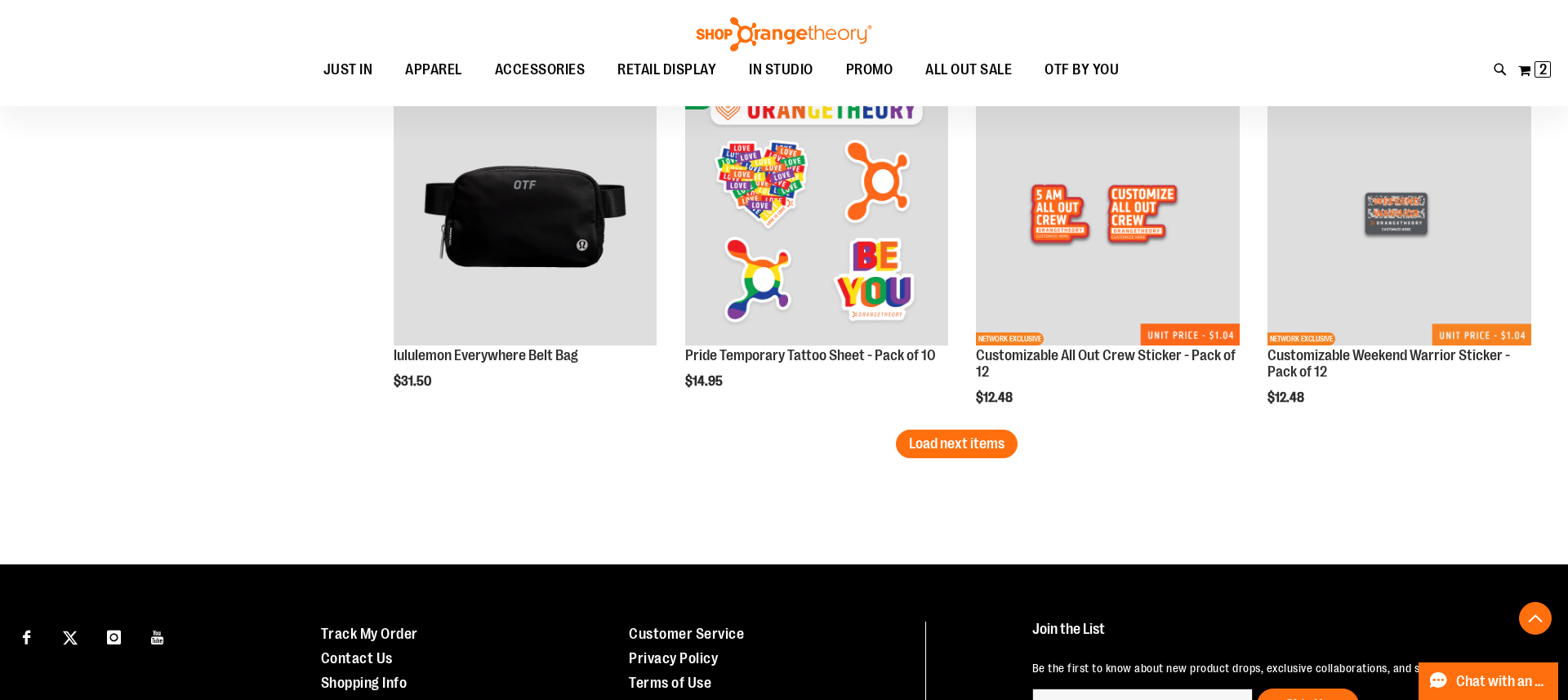
scroll to position [5238, 0]
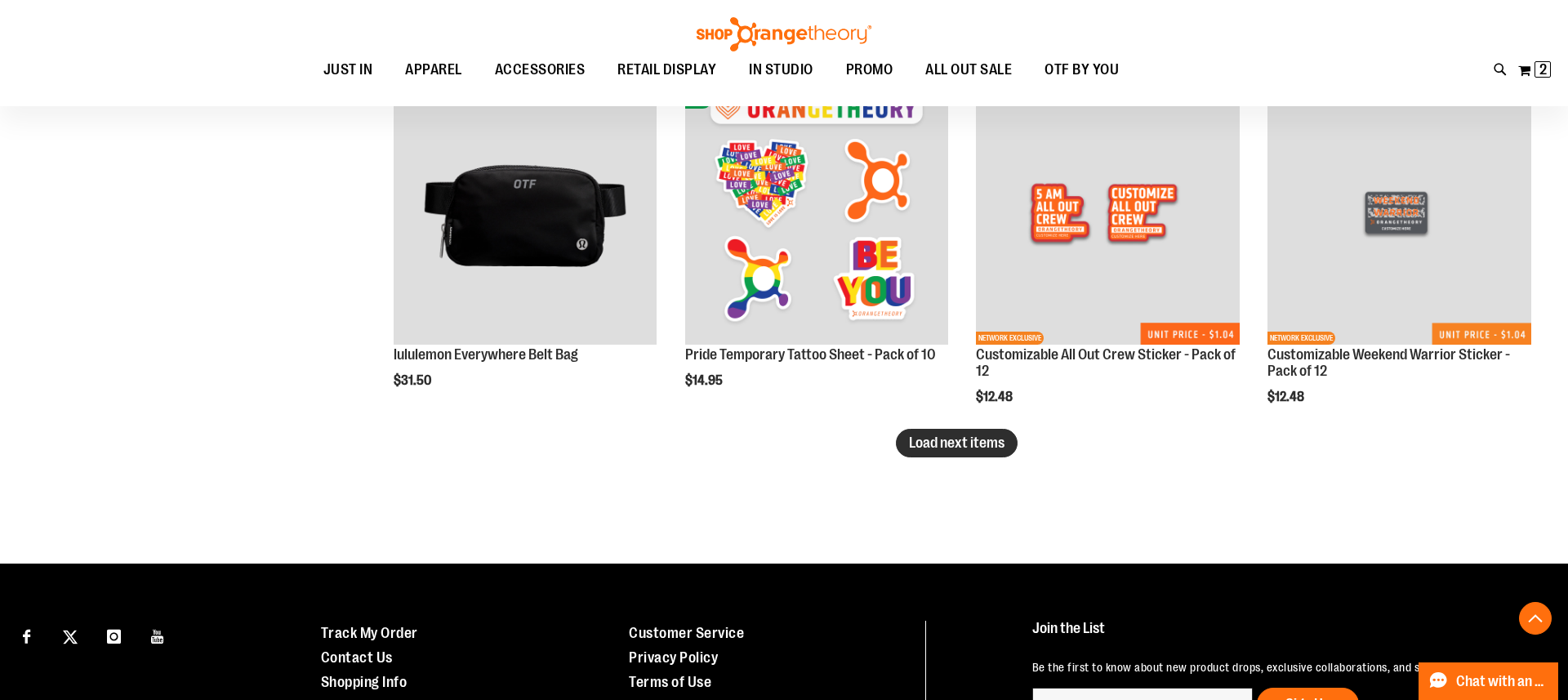
click at [979, 450] on span "Load next items" at bounding box center [956, 442] width 95 height 16
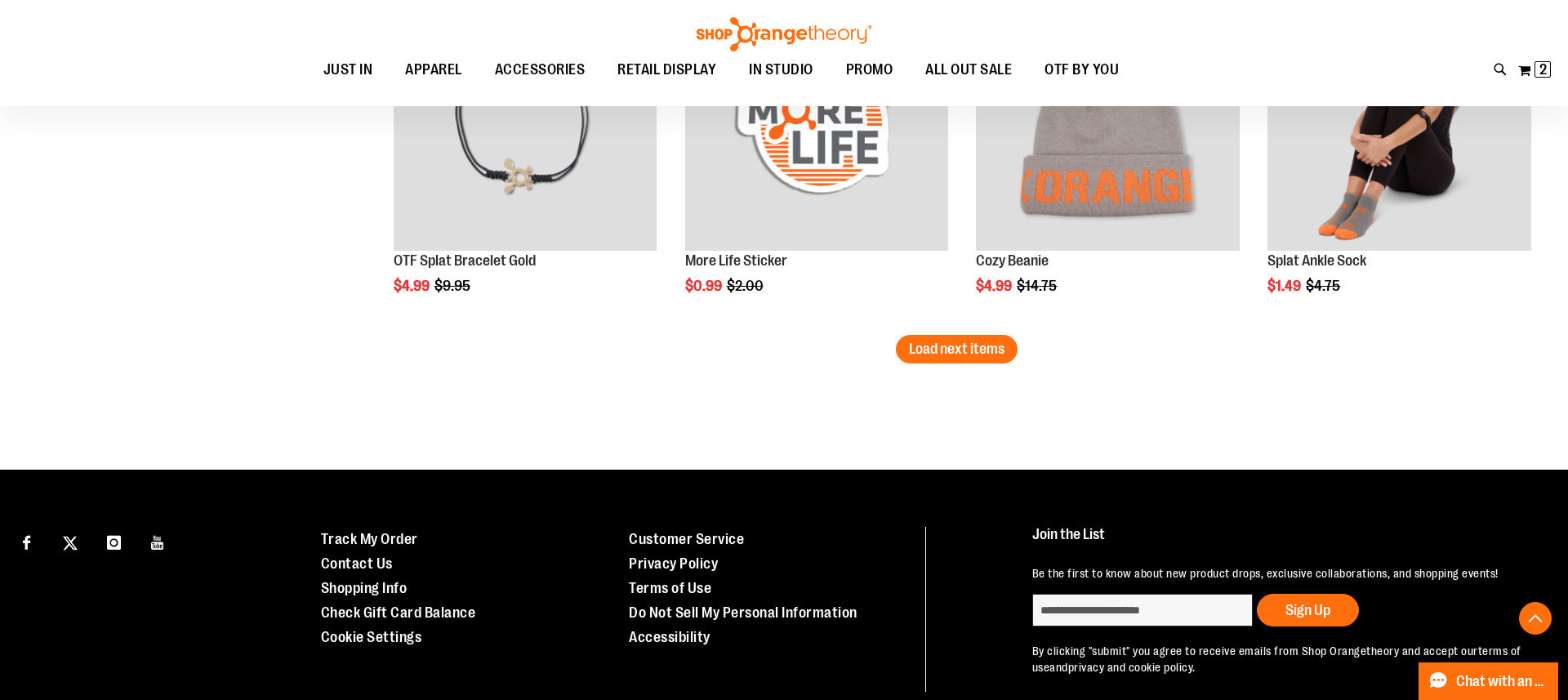
scroll to position [6452, 0]
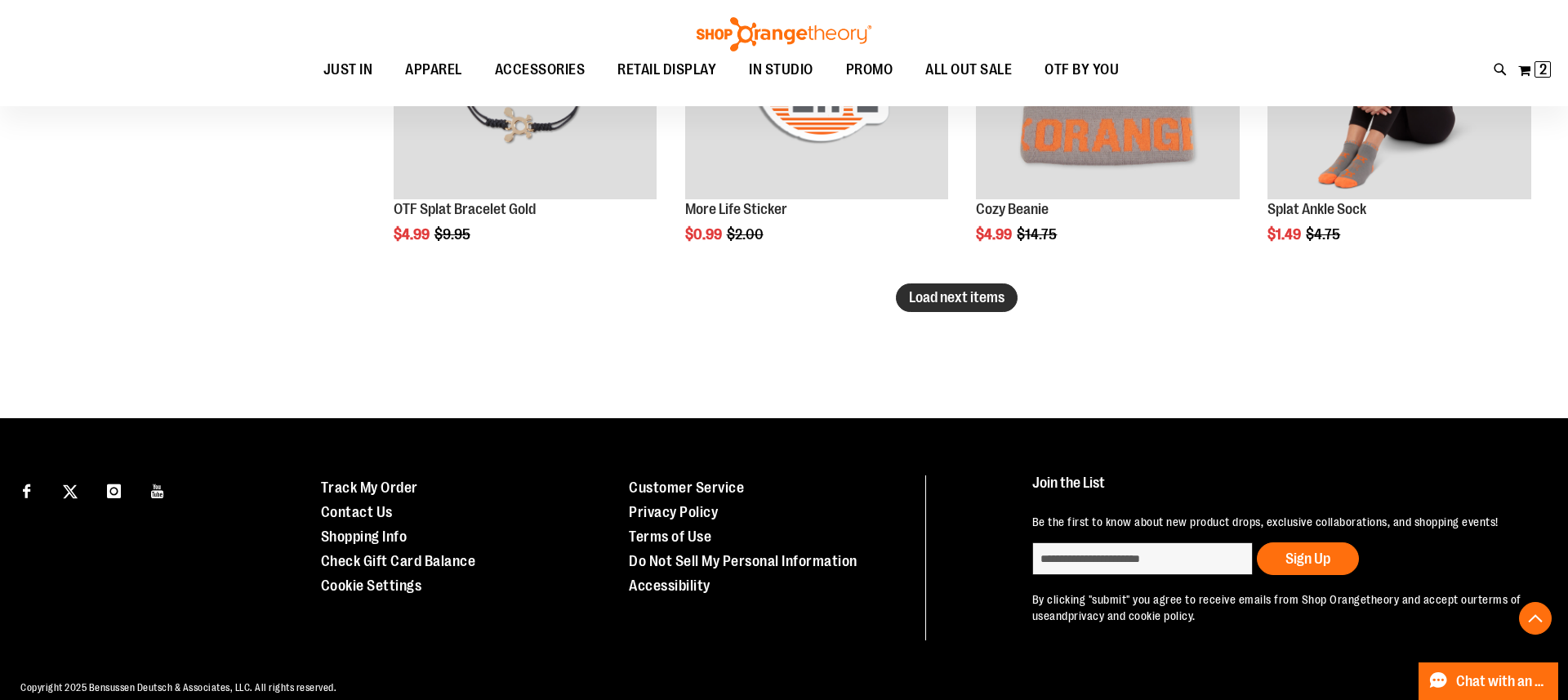
click at [941, 299] on span "Load next items" at bounding box center [956, 297] width 95 height 16
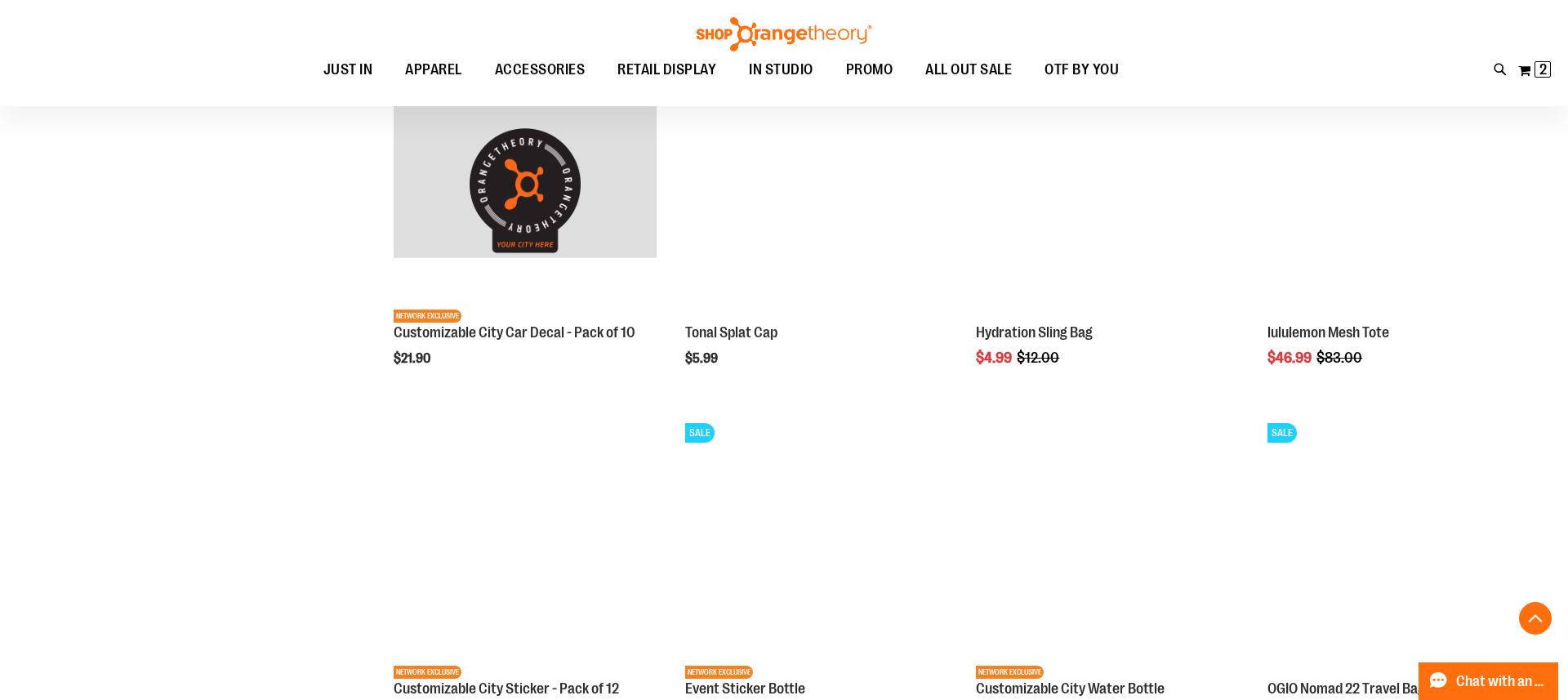
scroll to position [7017, 0]
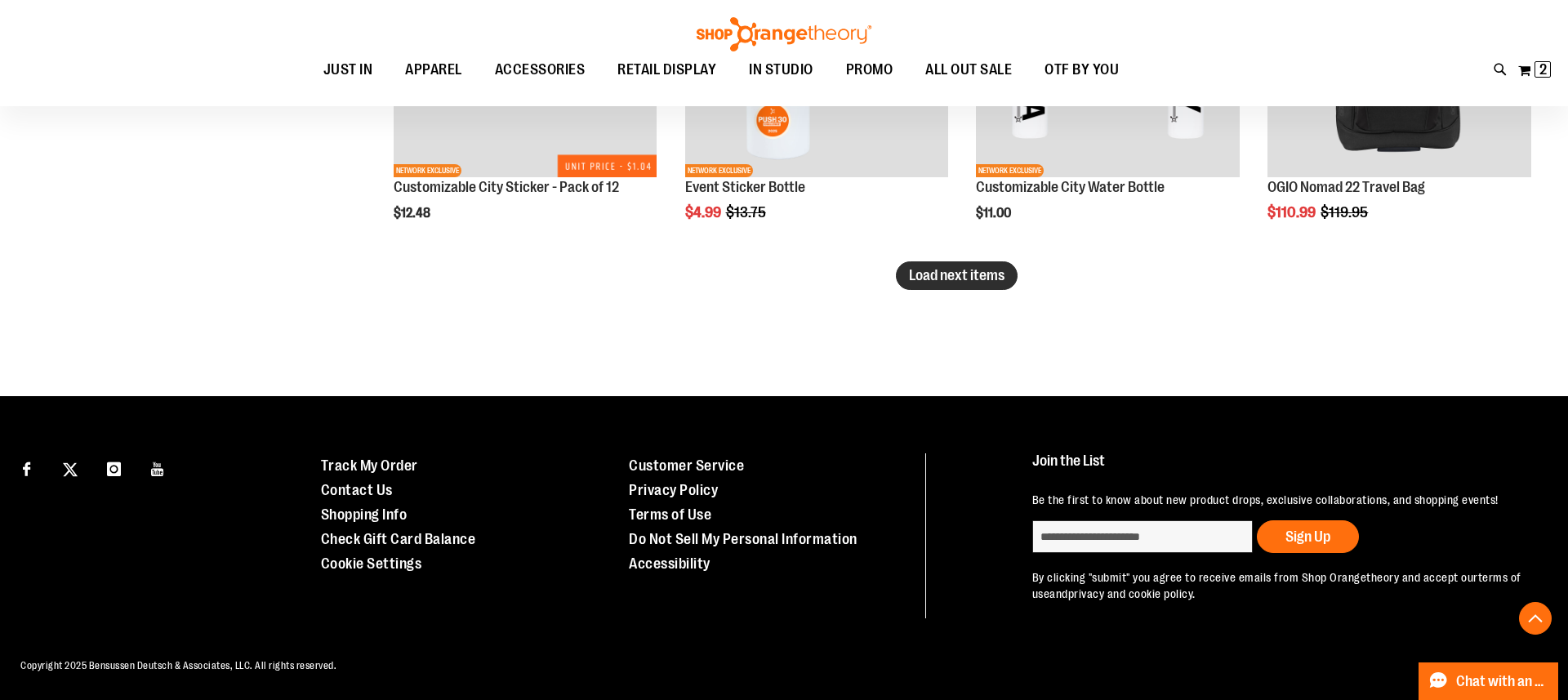
click at [953, 286] on button "Load next items" at bounding box center [957, 275] width 122 height 28
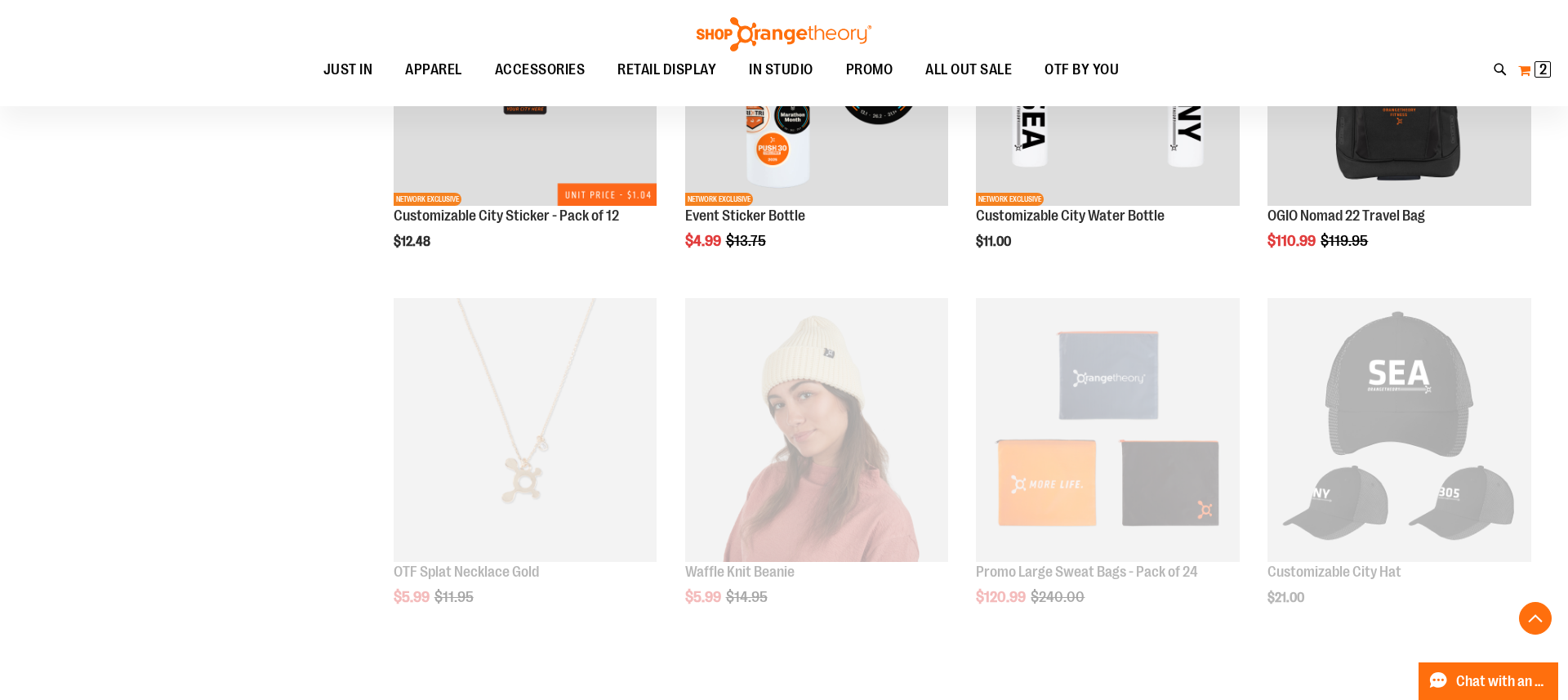
click at [1534, 73] on span "2 2 items" at bounding box center [1542, 69] width 16 height 16
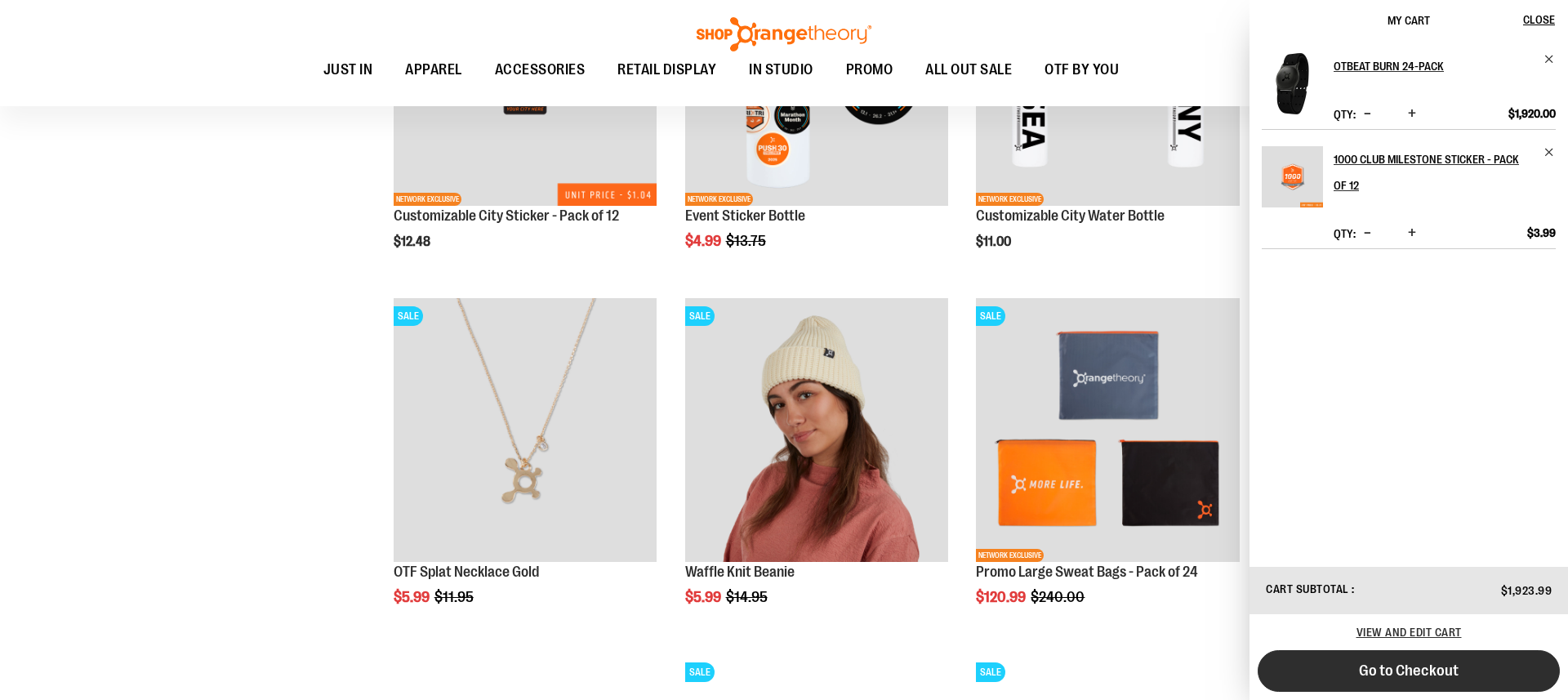
click at [1421, 671] on span "Go to Checkout" at bounding box center [1409, 670] width 100 height 18
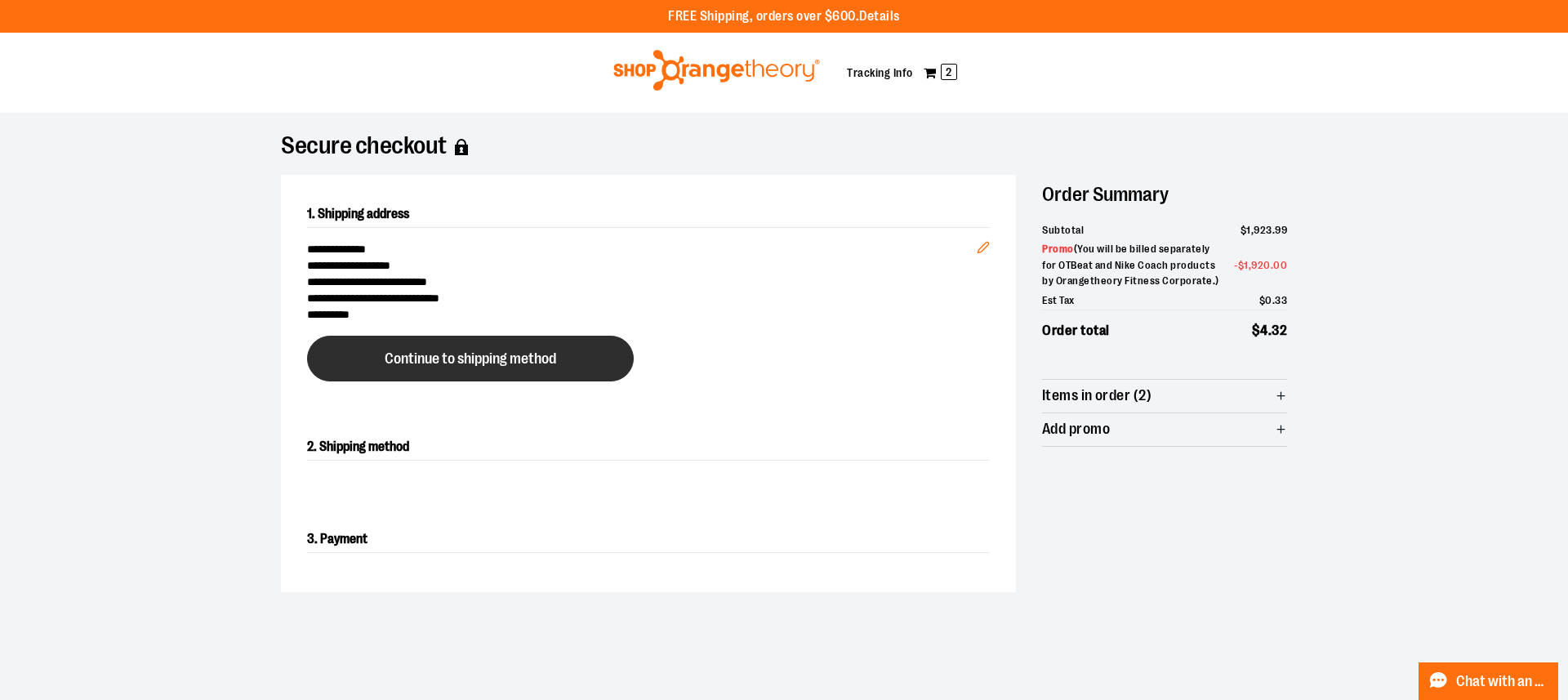
click at [462, 365] on span "Continue to shipping method" at bounding box center [469, 359] width 171 height 15
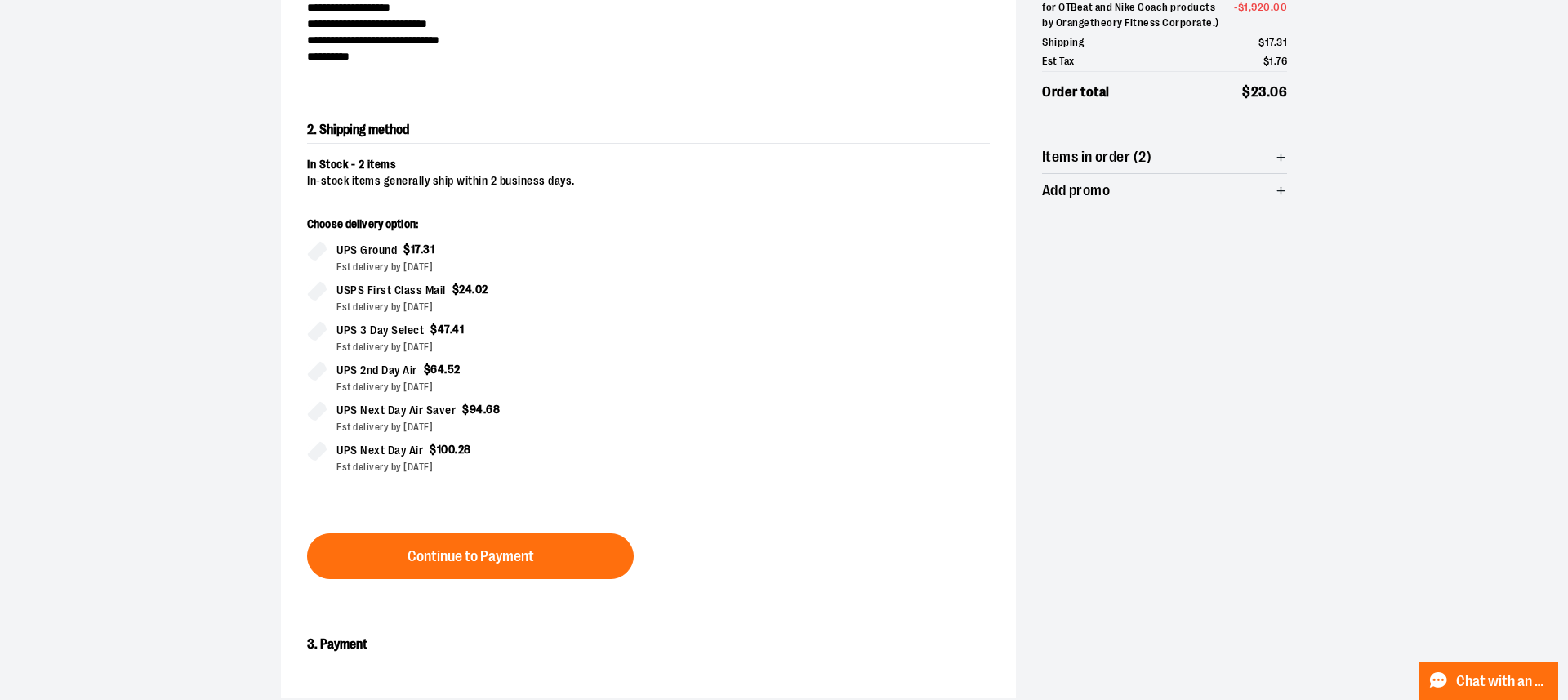
scroll to position [279, 0]
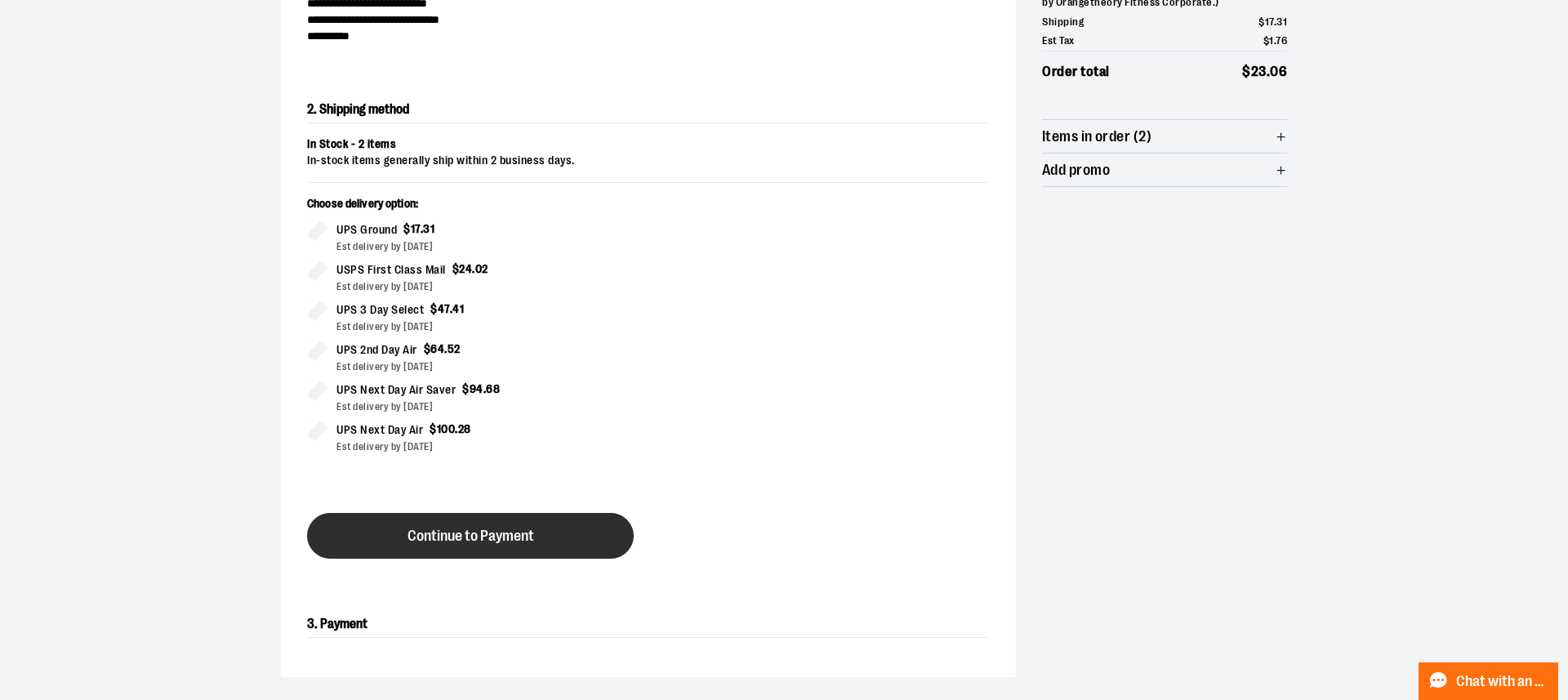
click at [542, 527] on button "Continue to Payment" at bounding box center [470, 536] width 327 height 46
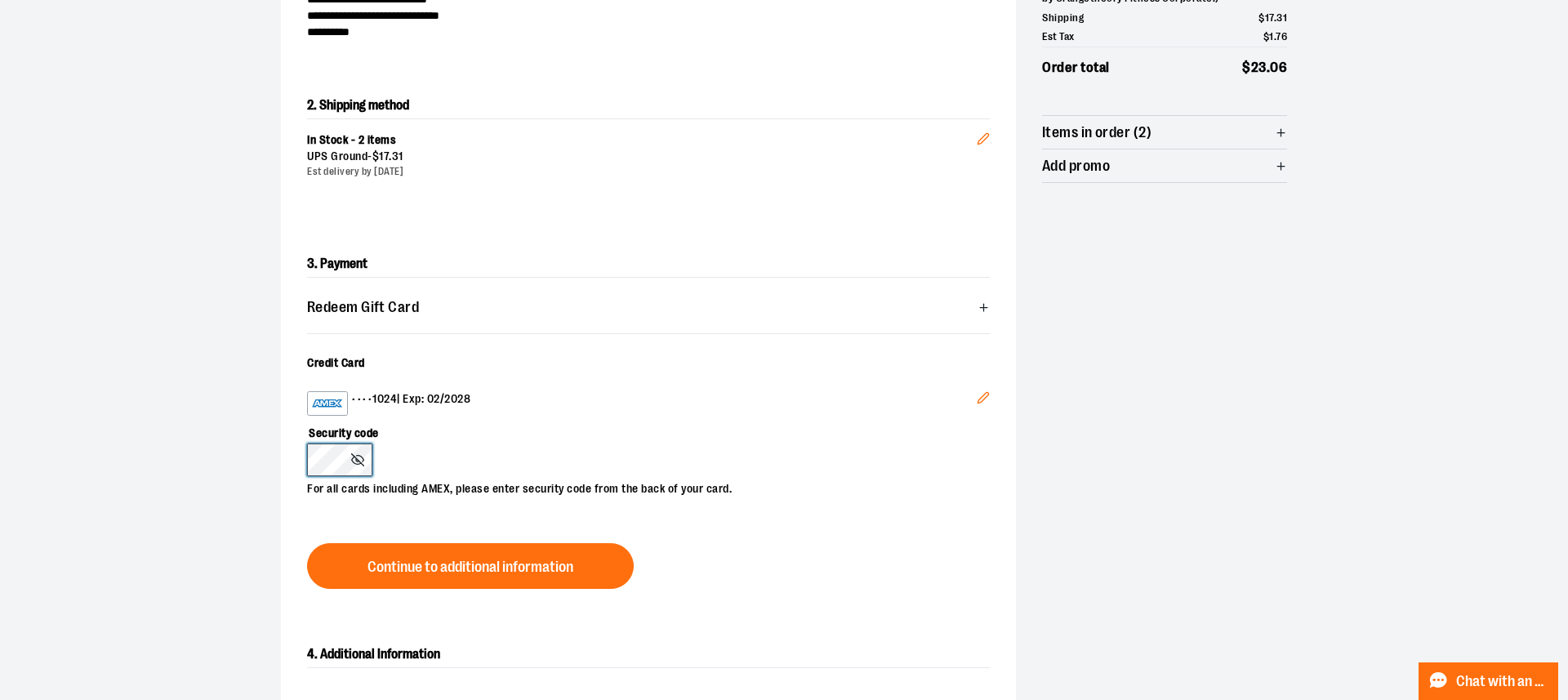
scroll to position [283, 0]
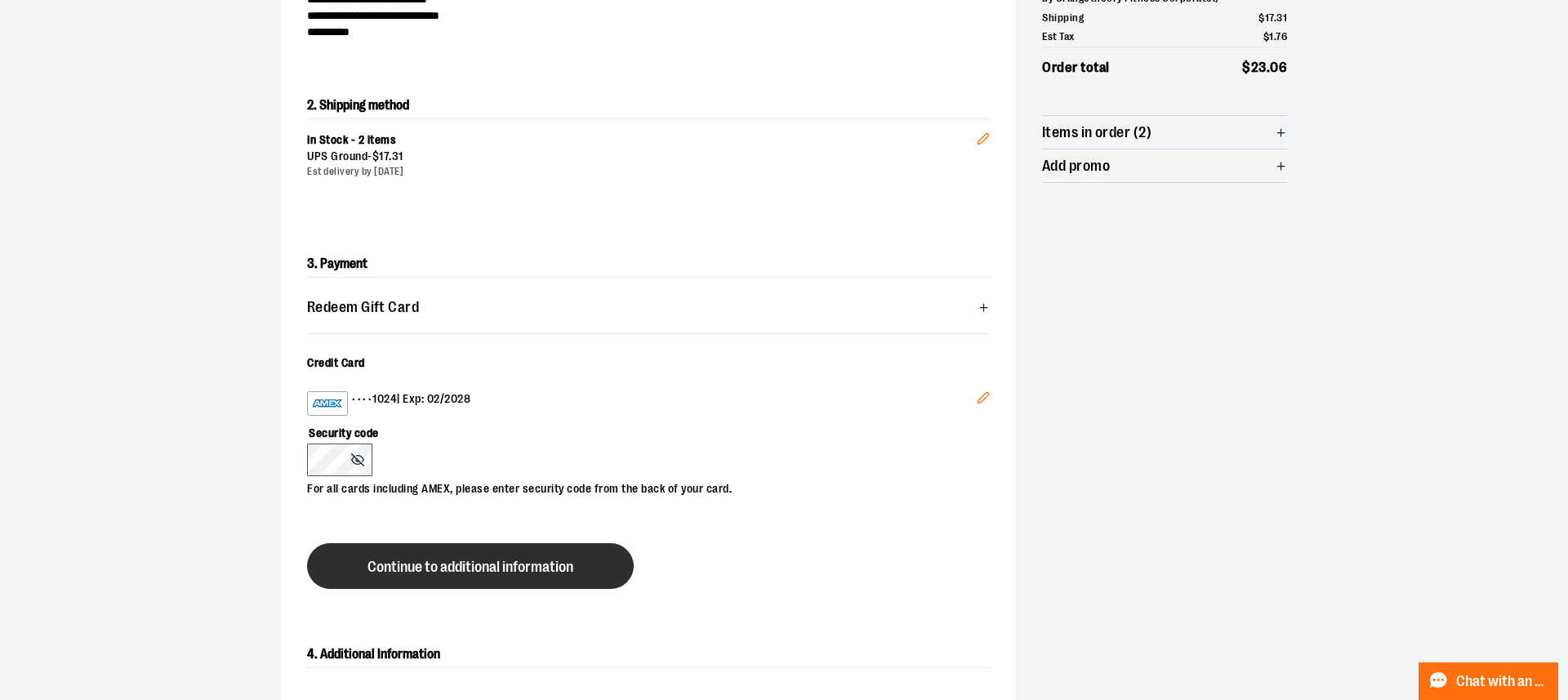
click at [465, 562] on span "Continue to additional information" at bounding box center [469, 568] width 205 height 15
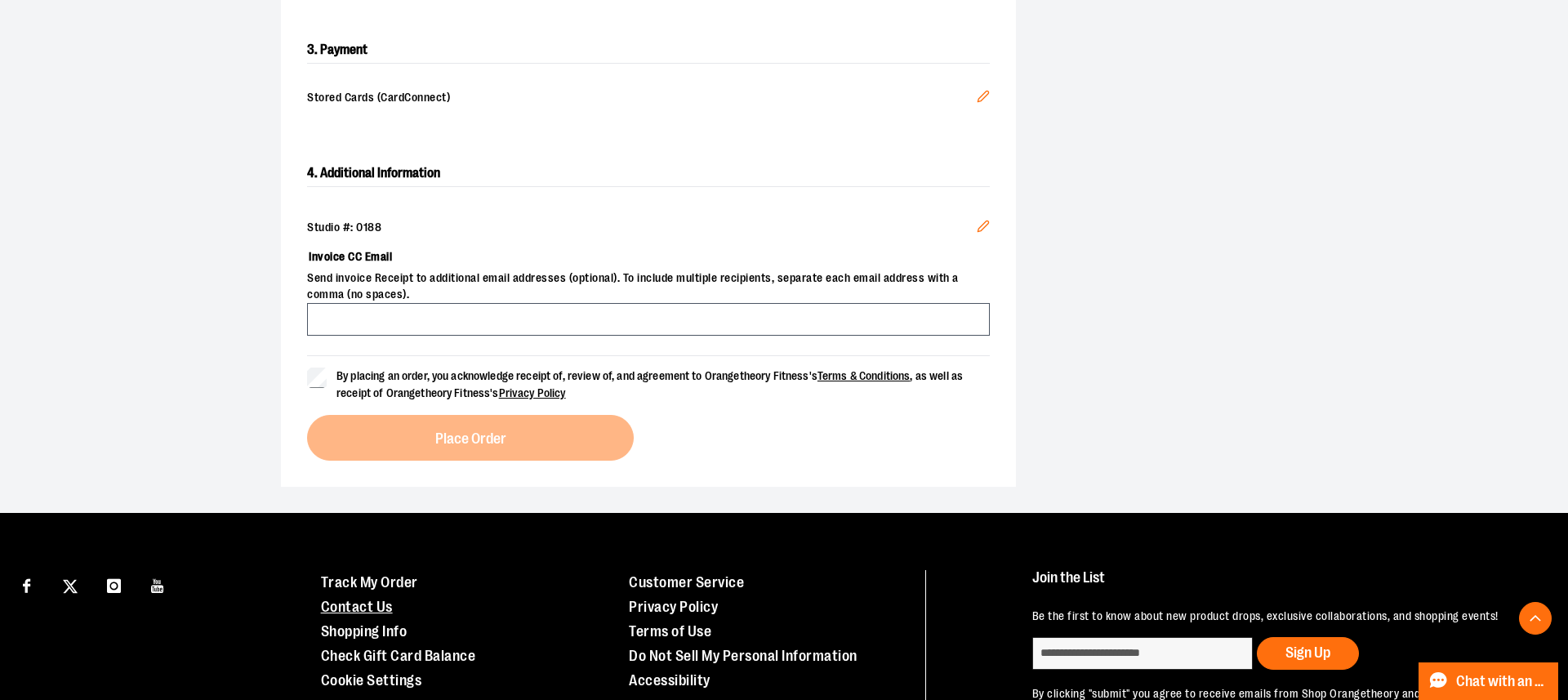
scroll to position [497, 0]
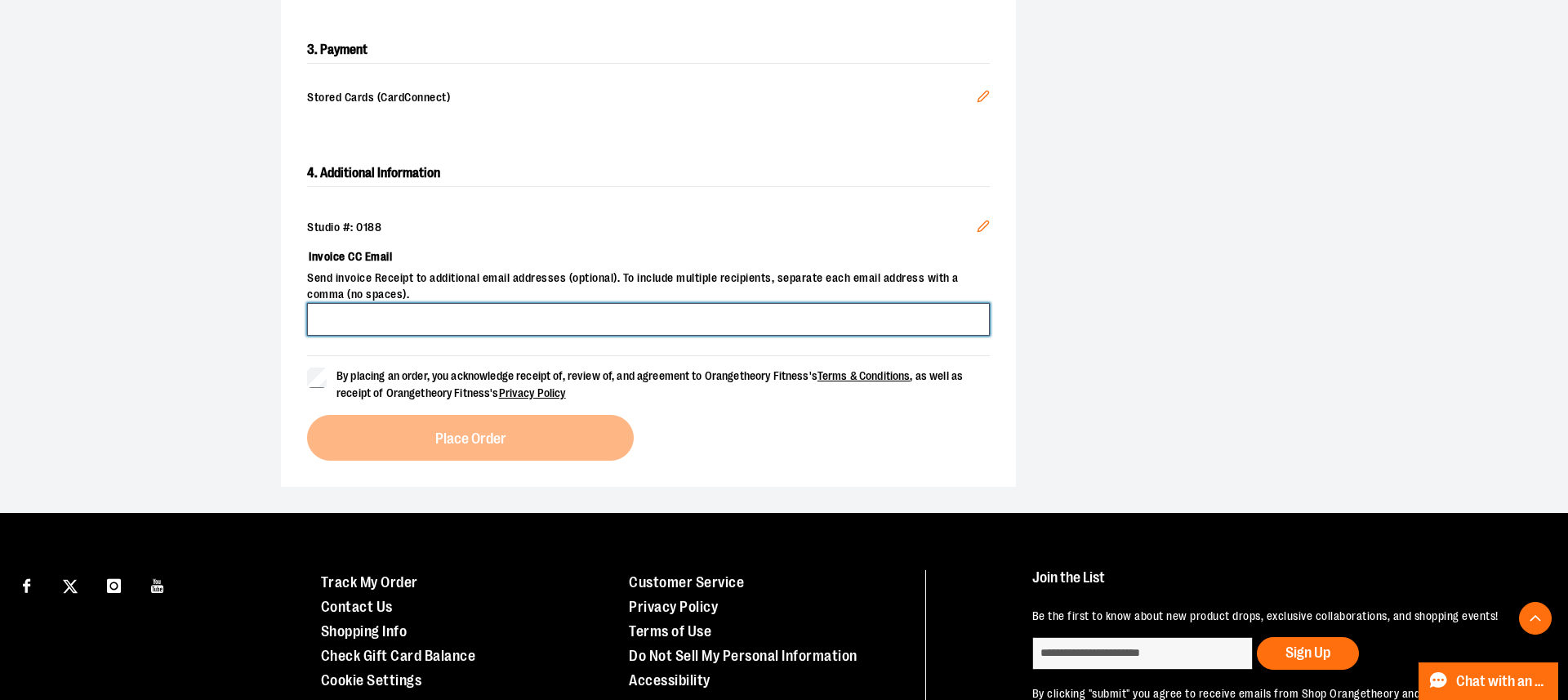
click at [401, 315] on input "Invoice CC Email" at bounding box center [648, 319] width 683 height 33
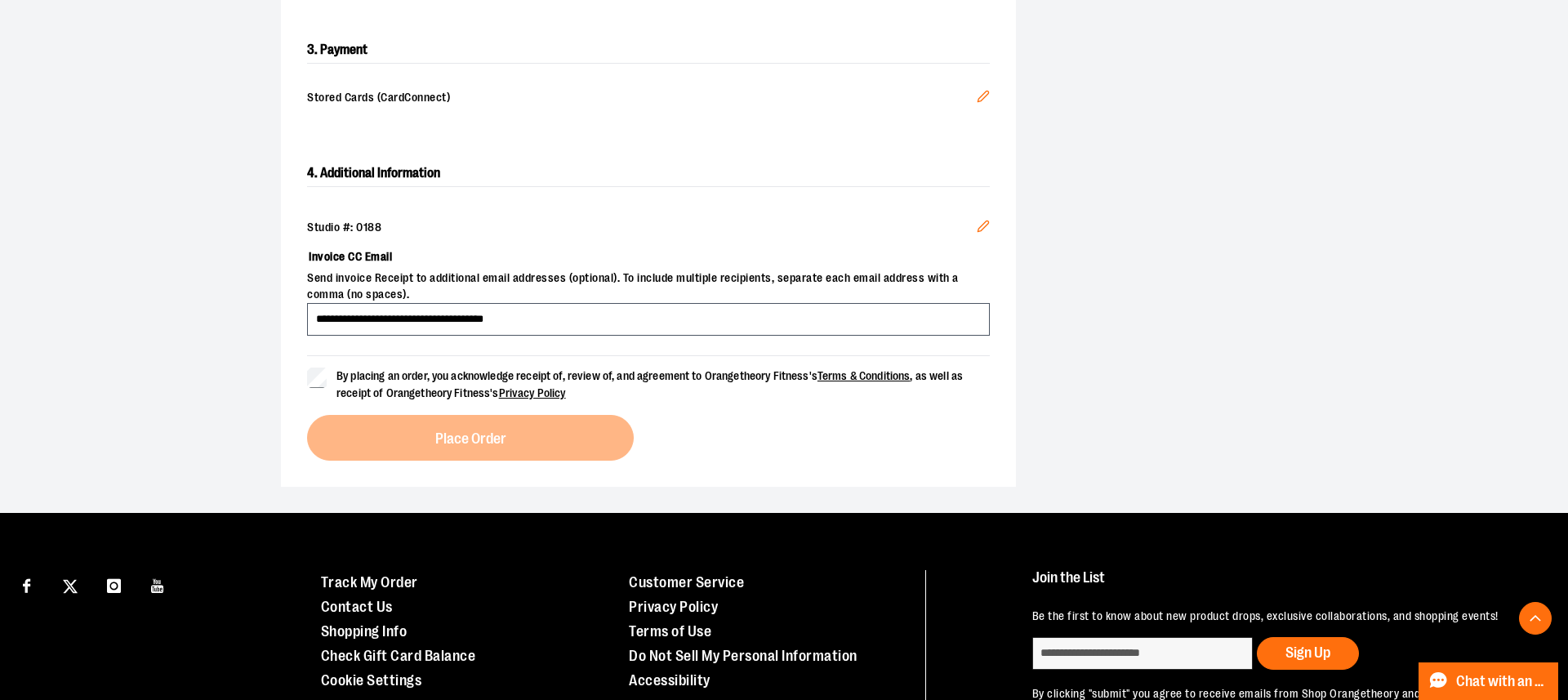
type input "**********"
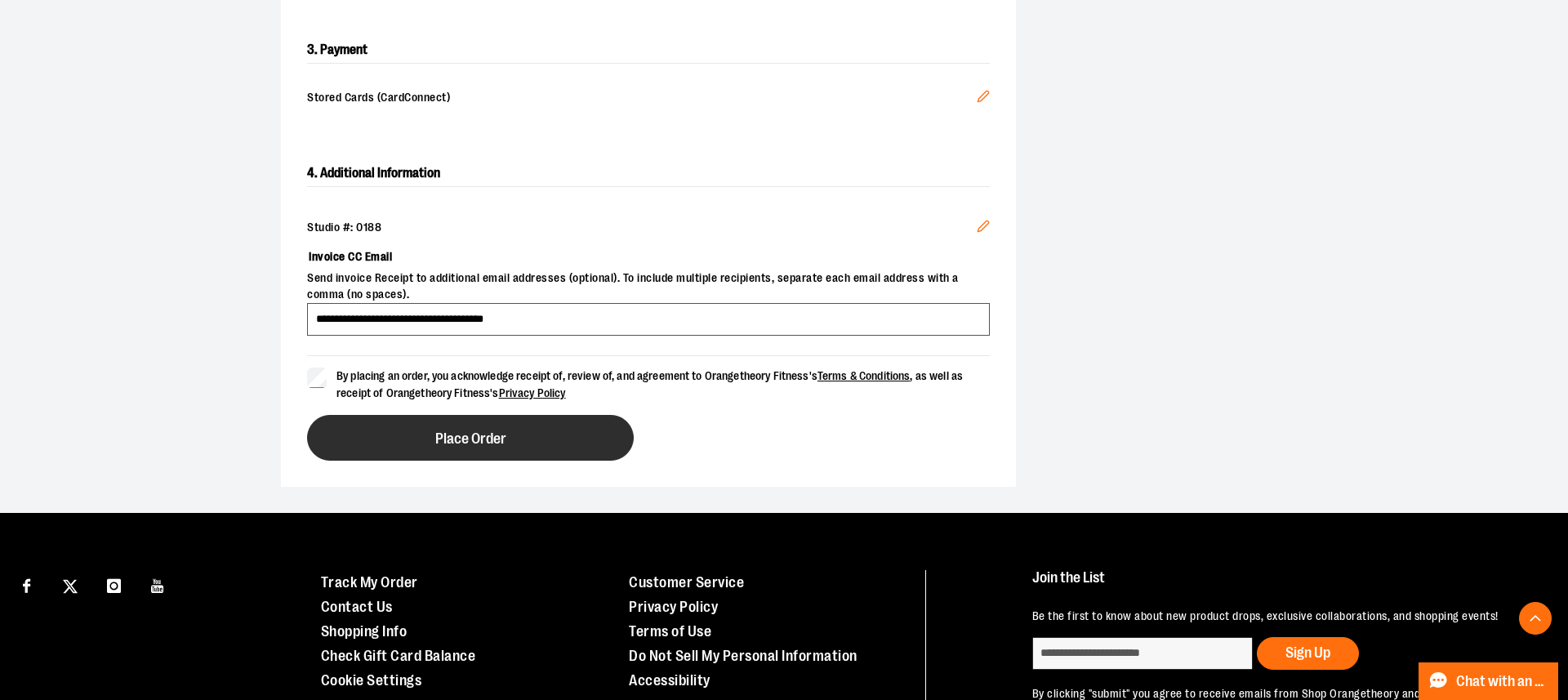
click at [377, 426] on button "Place Order" at bounding box center [470, 438] width 327 height 46
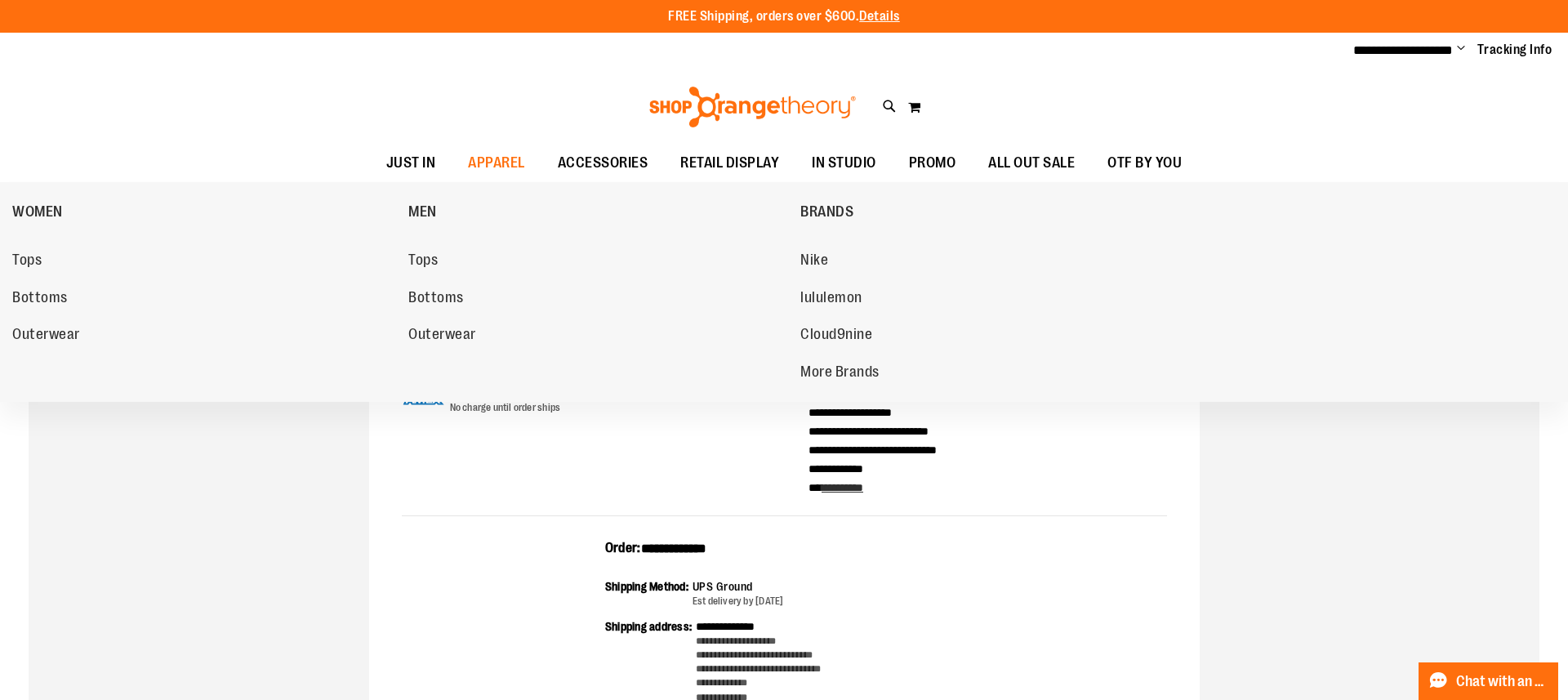
drag, startPoint x: 33, startPoint y: 265, endPoint x: 39, endPoint y: 332, distance: 67.3
click at [38, 332] on ul "Tops Bottoms Outerwear" at bounding box center [205, 296] width 388 height 127
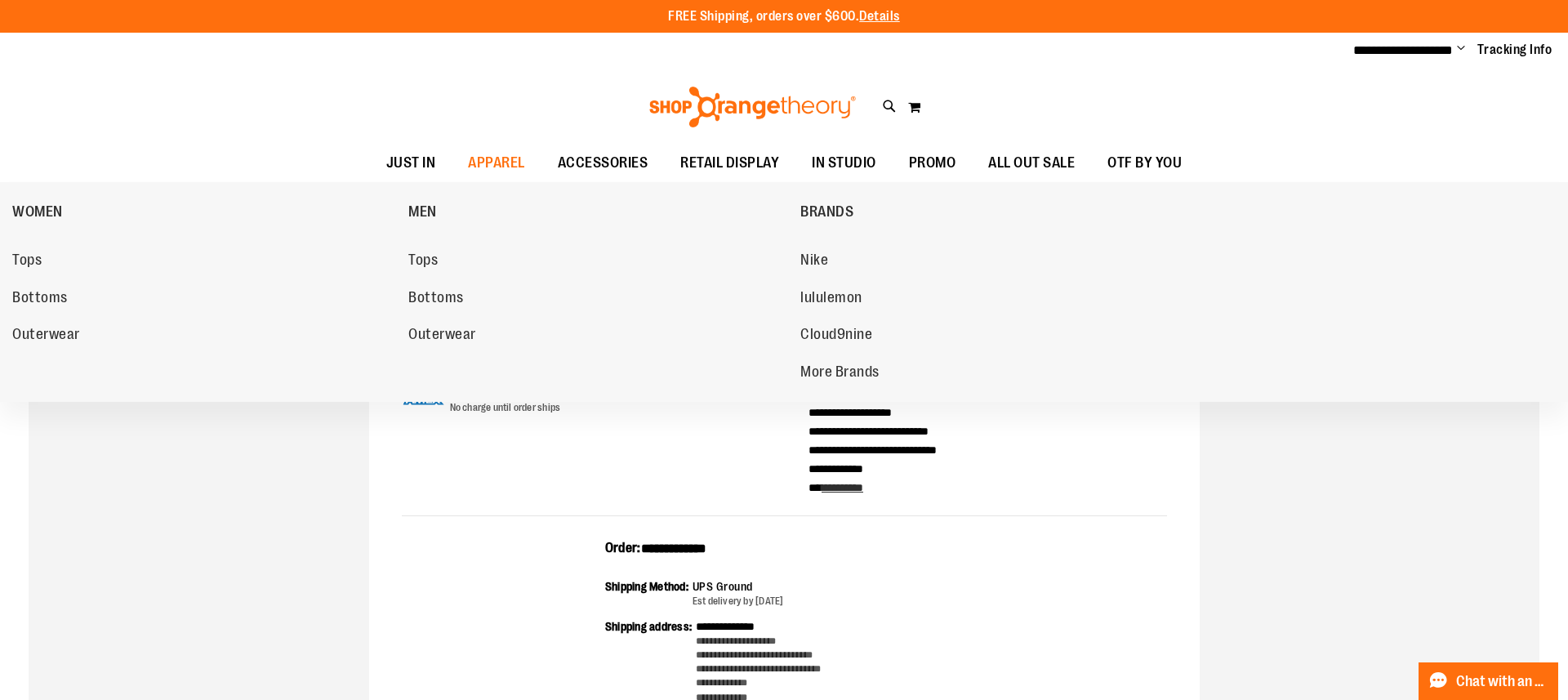
click at [55, 330] on span "Outerwear" at bounding box center [46, 336] width 68 height 21
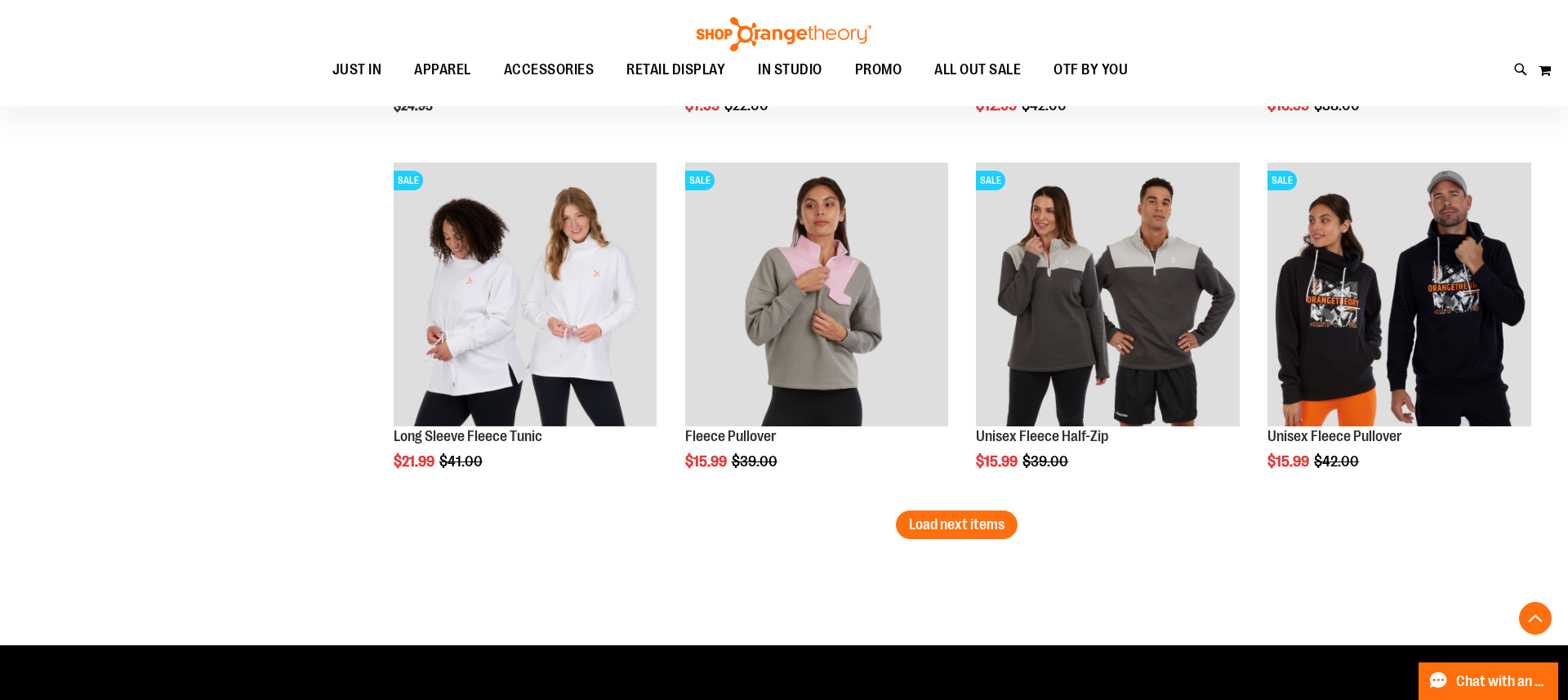
scroll to position [3020, 0]
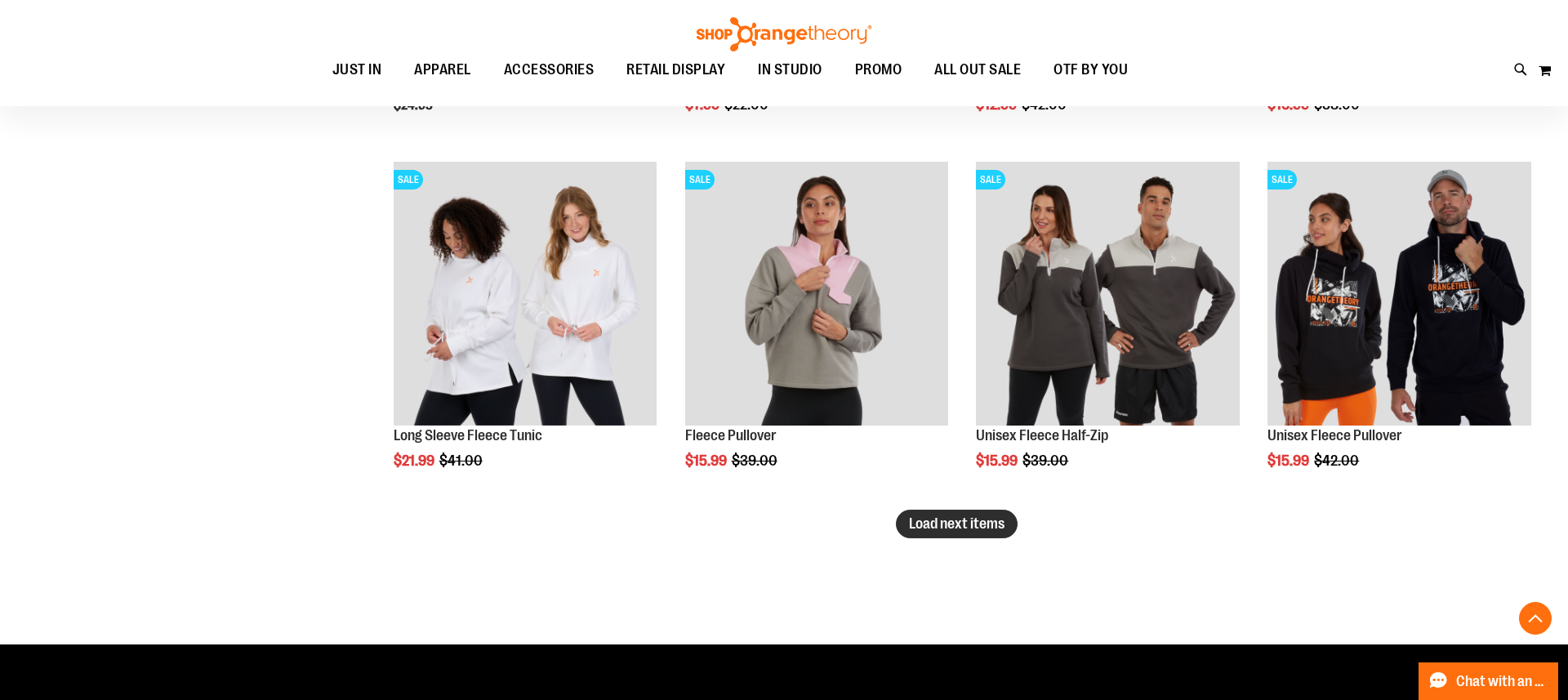
click at [971, 530] on span "Load next items" at bounding box center [956, 523] width 95 height 16
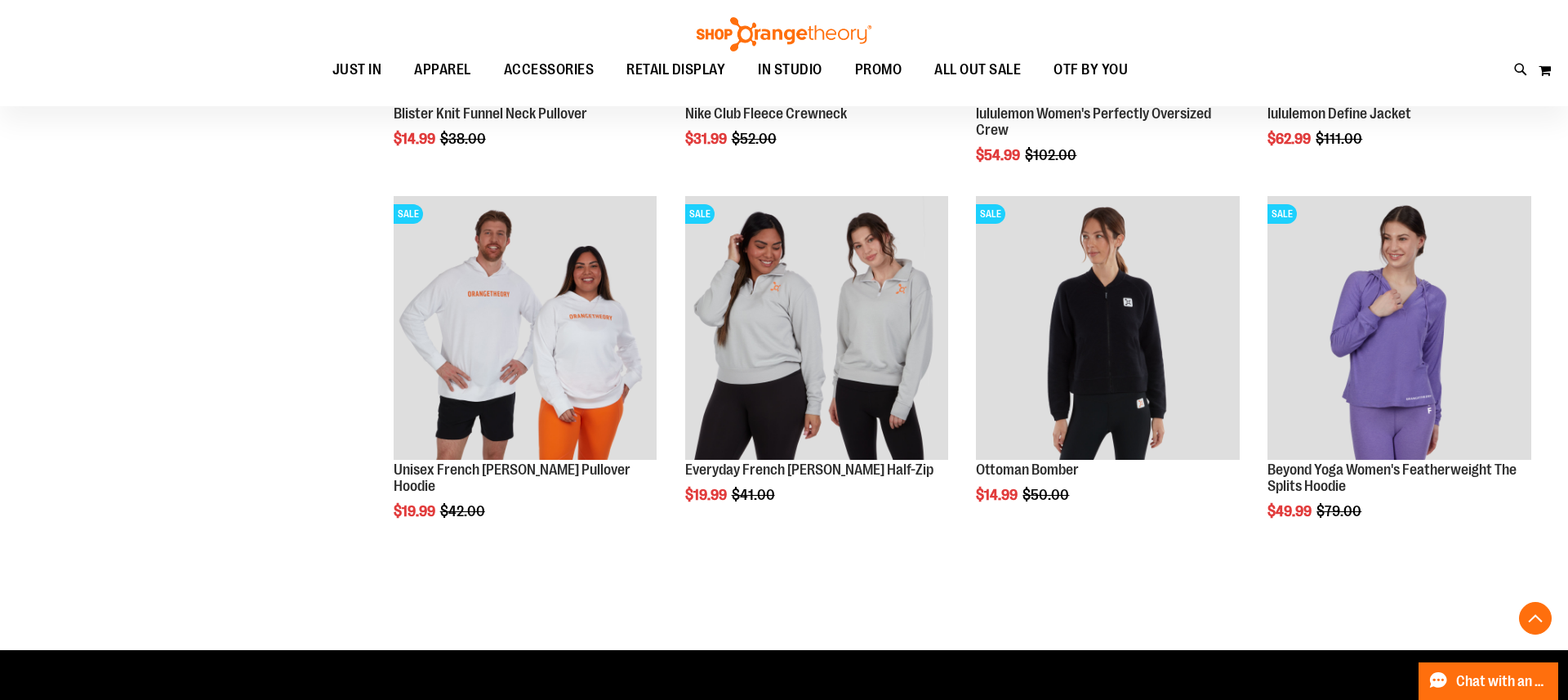
scroll to position [3680, 0]
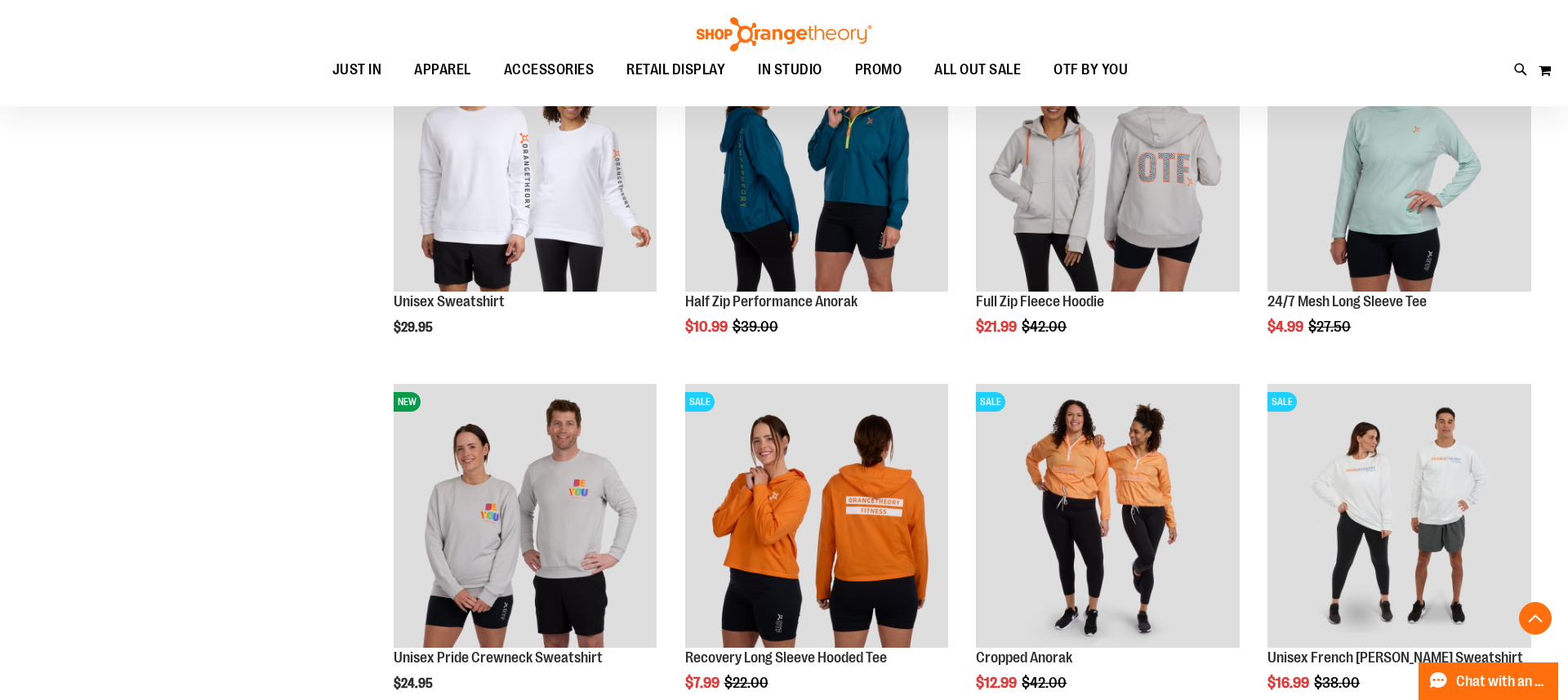
scroll to position [2434, 0]
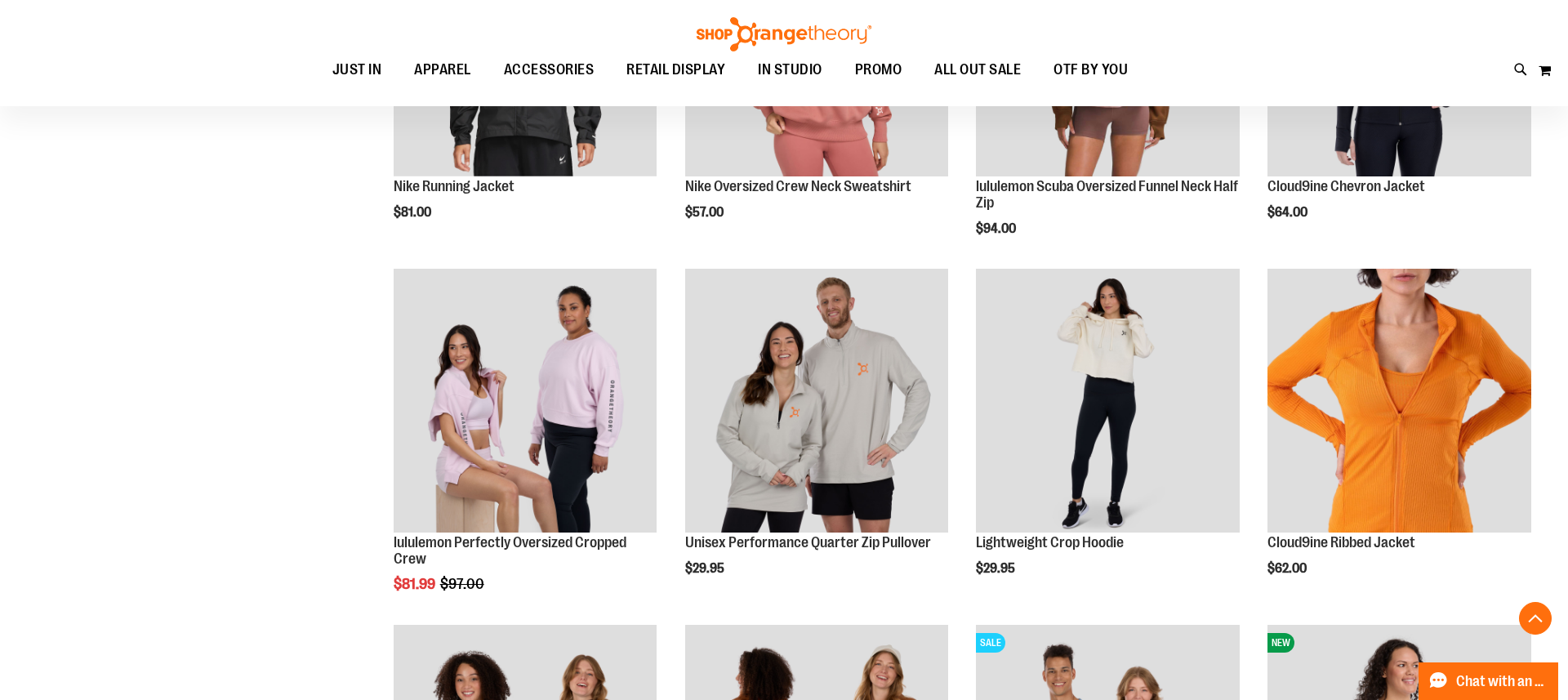
scroll to position [1493, 0]
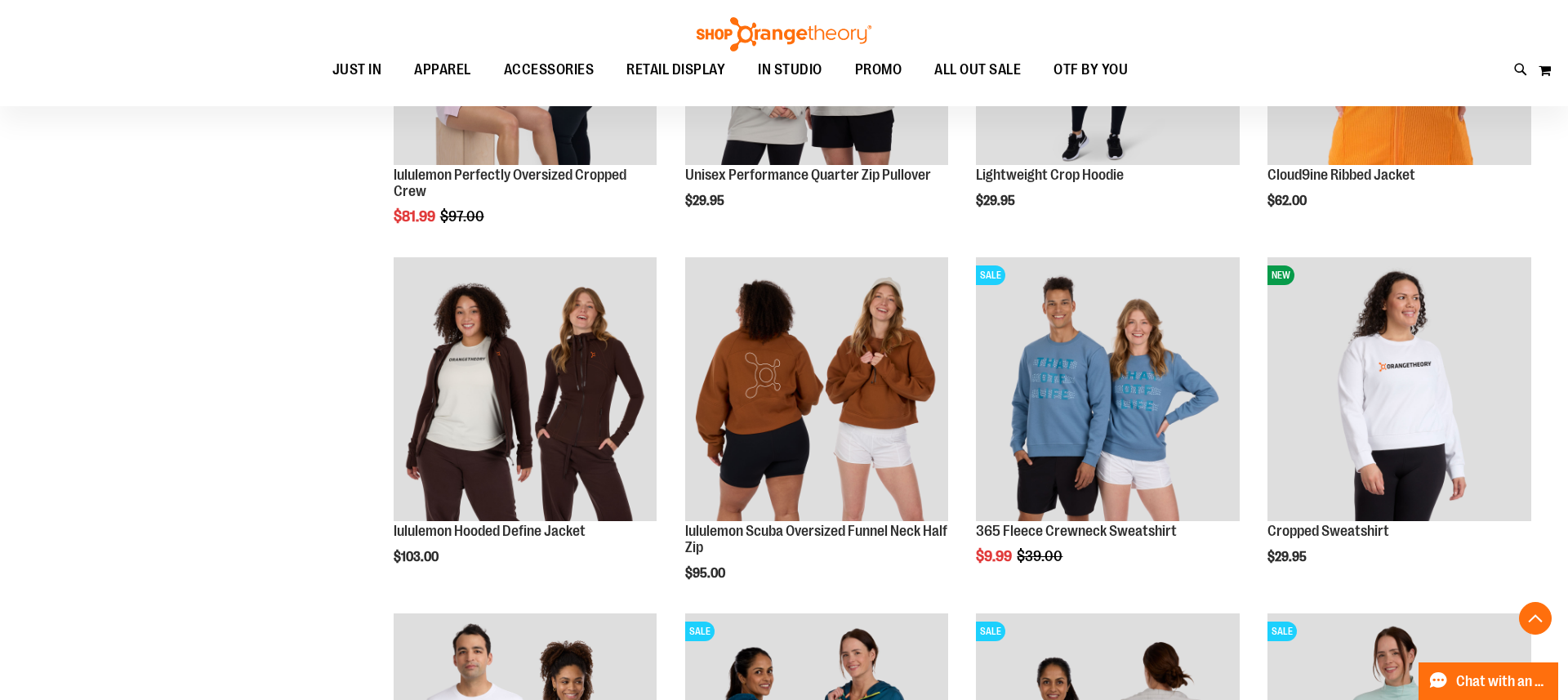
scroll to position [1857, 0]
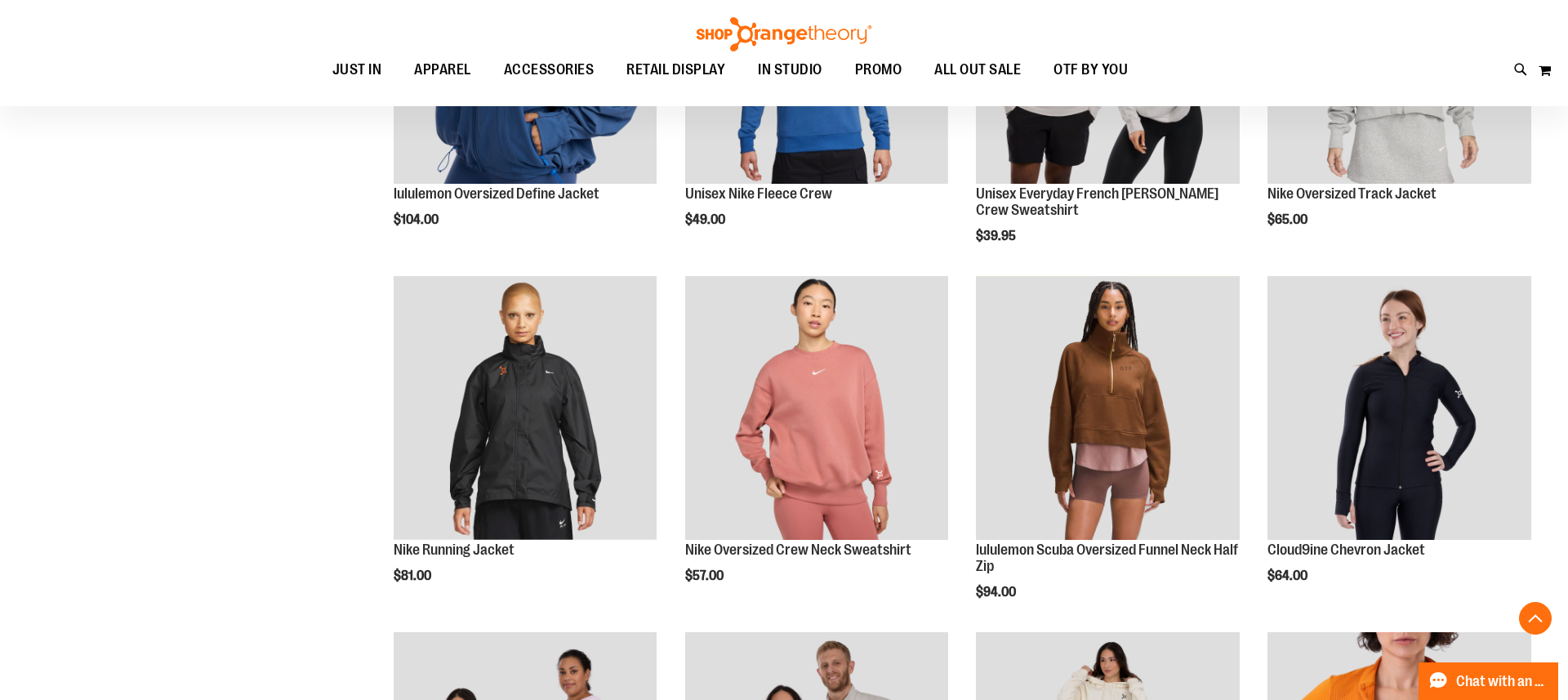
scroll to position [1084, 0]
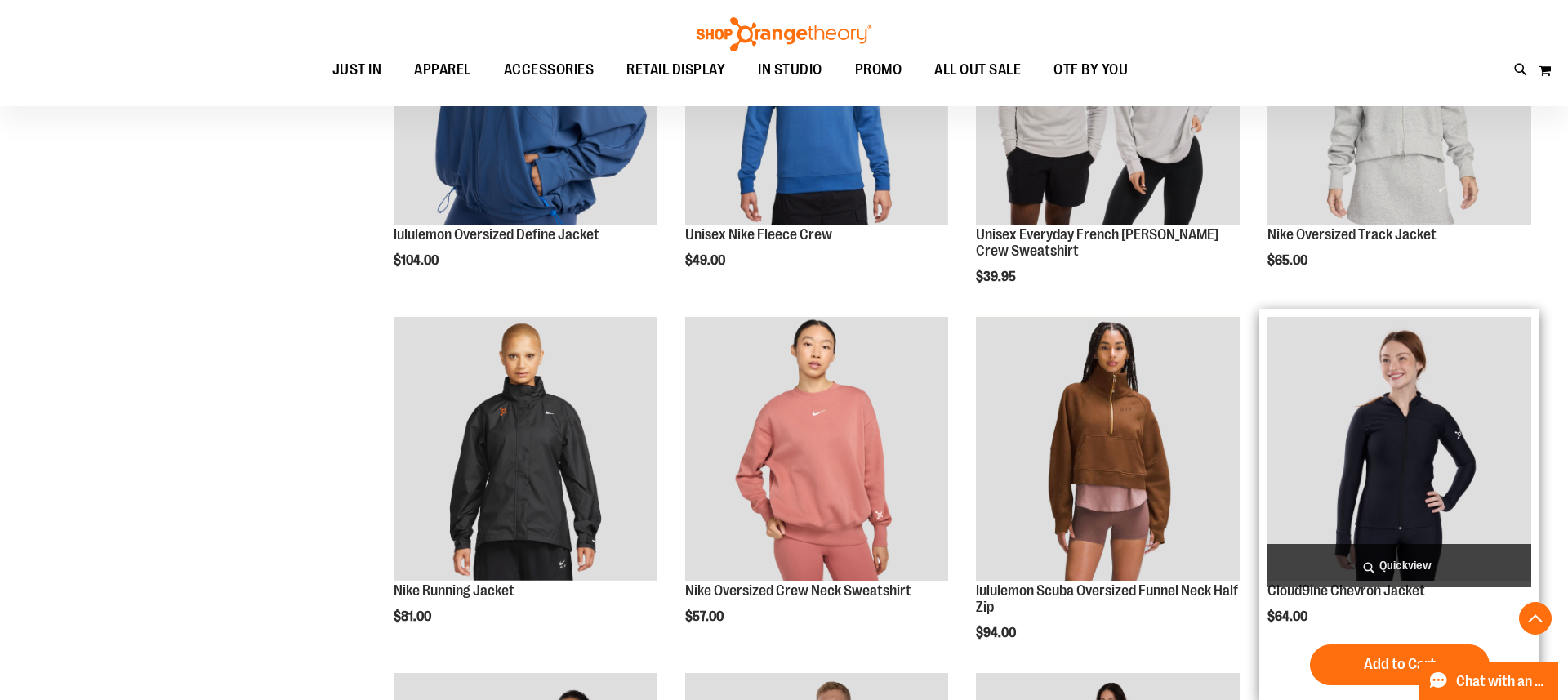
click at [1375, 431] on img "product" at bounding box center [1399, 449] width 264 height 264
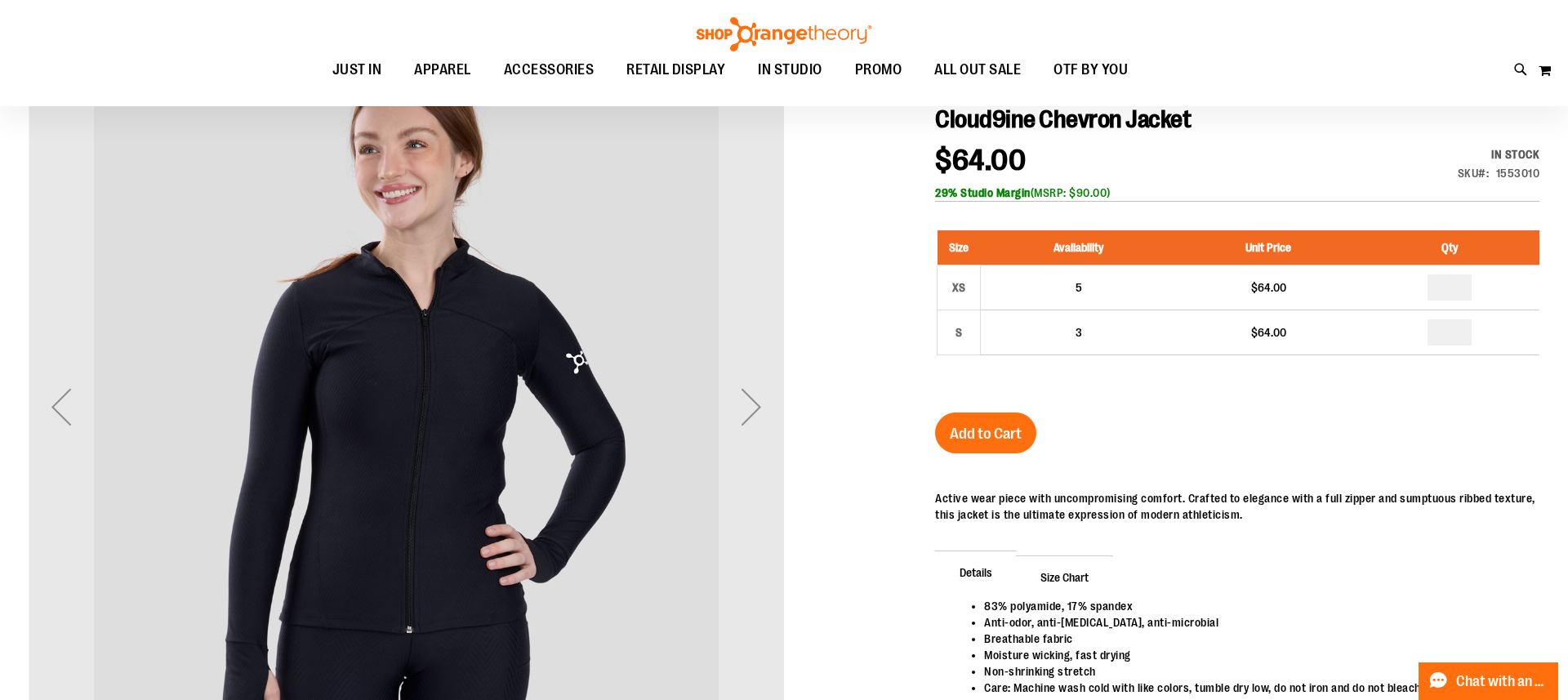
scroll to position [24, 2]
